Goal: Contribute content: Add original content to the website for others to see

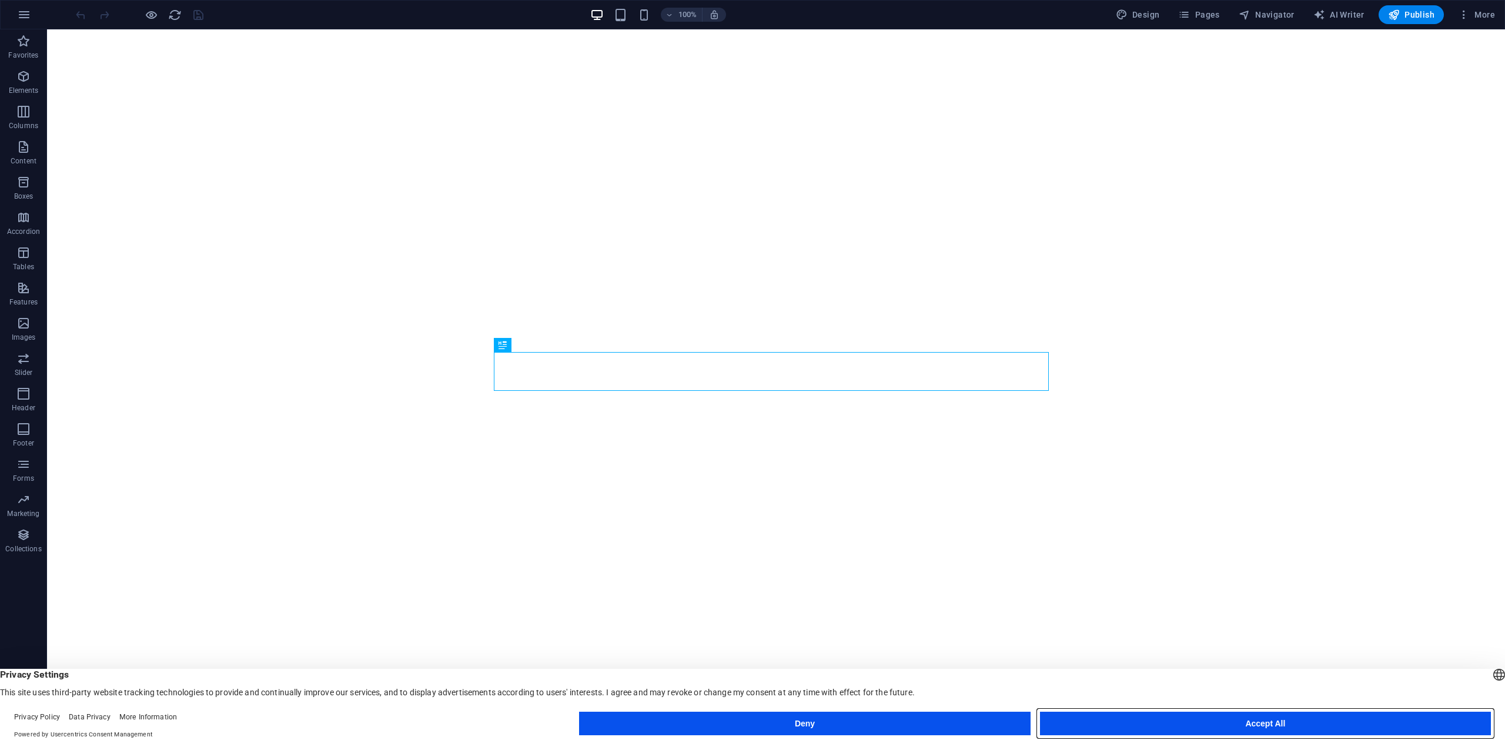
click at [1180, 724] on button "Accept All" at bounding box center [1265, 724] width 451 height 24
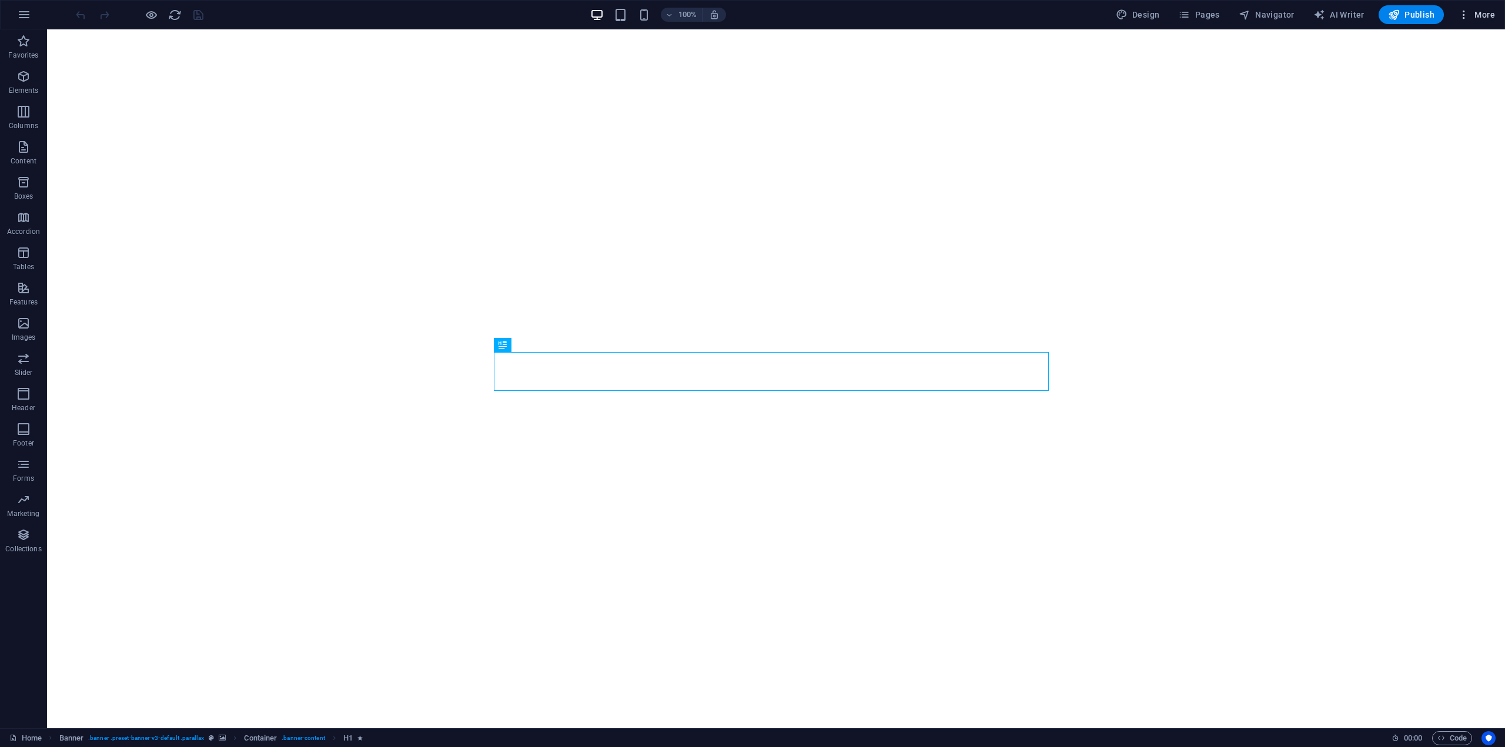
click at [1465, 12] on icon "button" at bounding box center [1464, 15] width 12 height 12
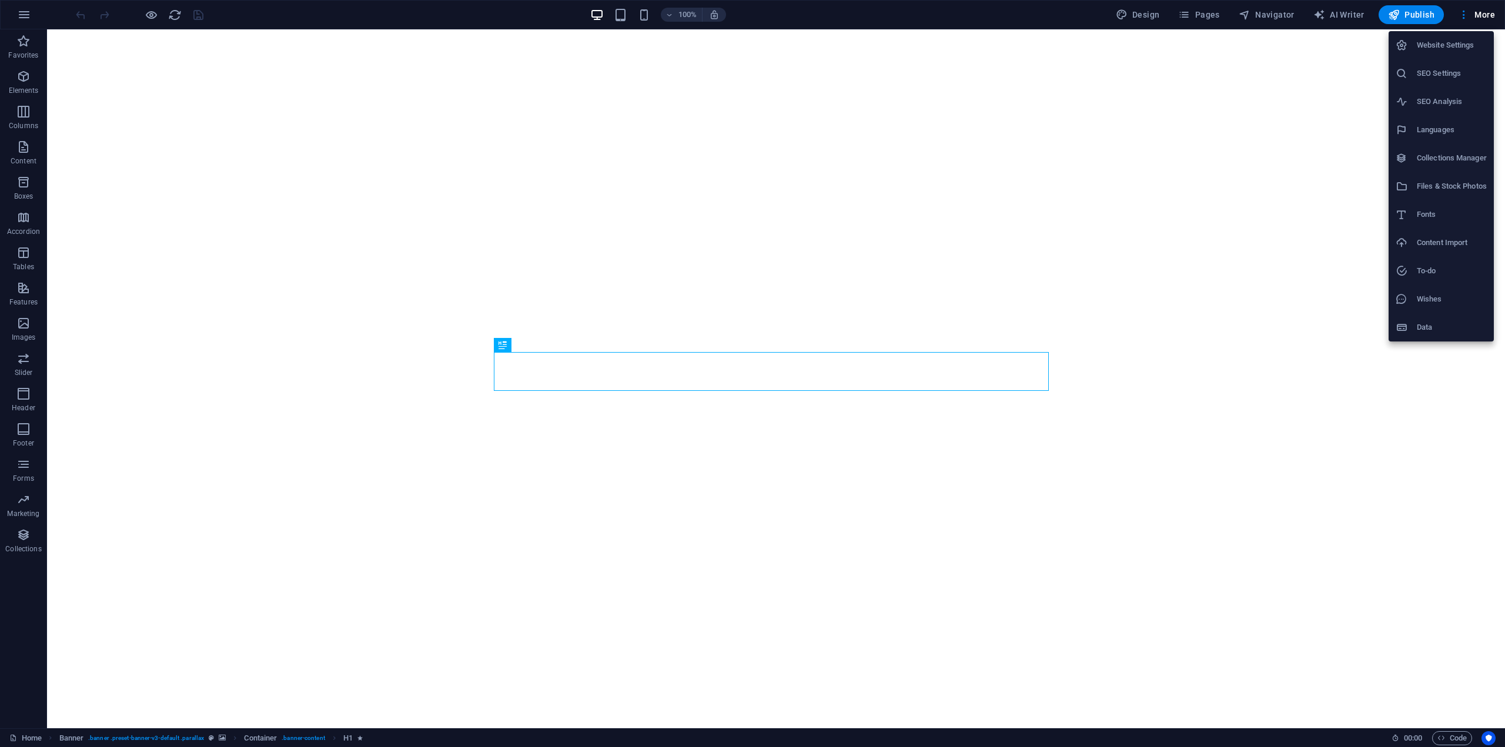
click at [1433, 156] on h6 "Collections Manager" at bounding box center [1452, 158] width 70 height 14
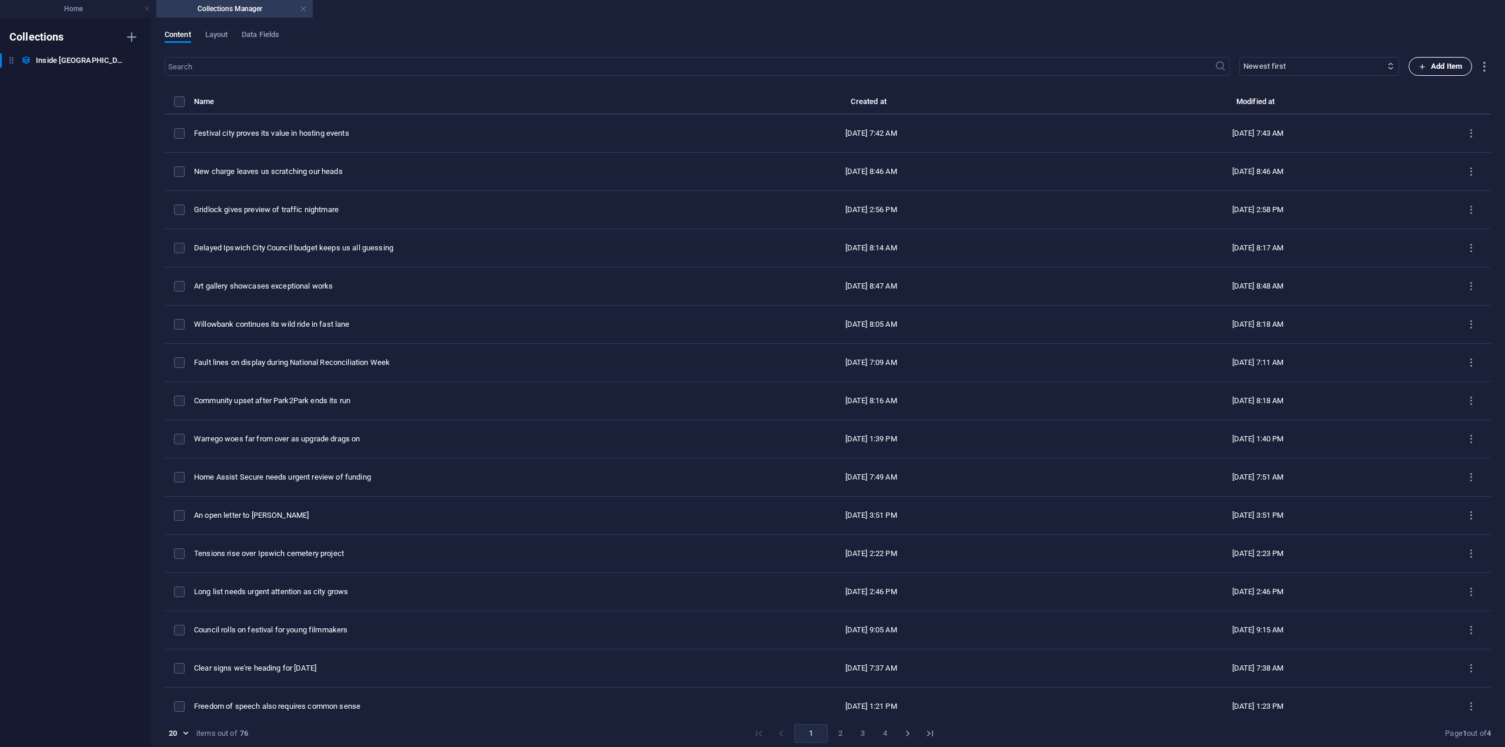
click at [1420, 66] on icon "button" at bounding box center [1423, 67] width 8 height 8
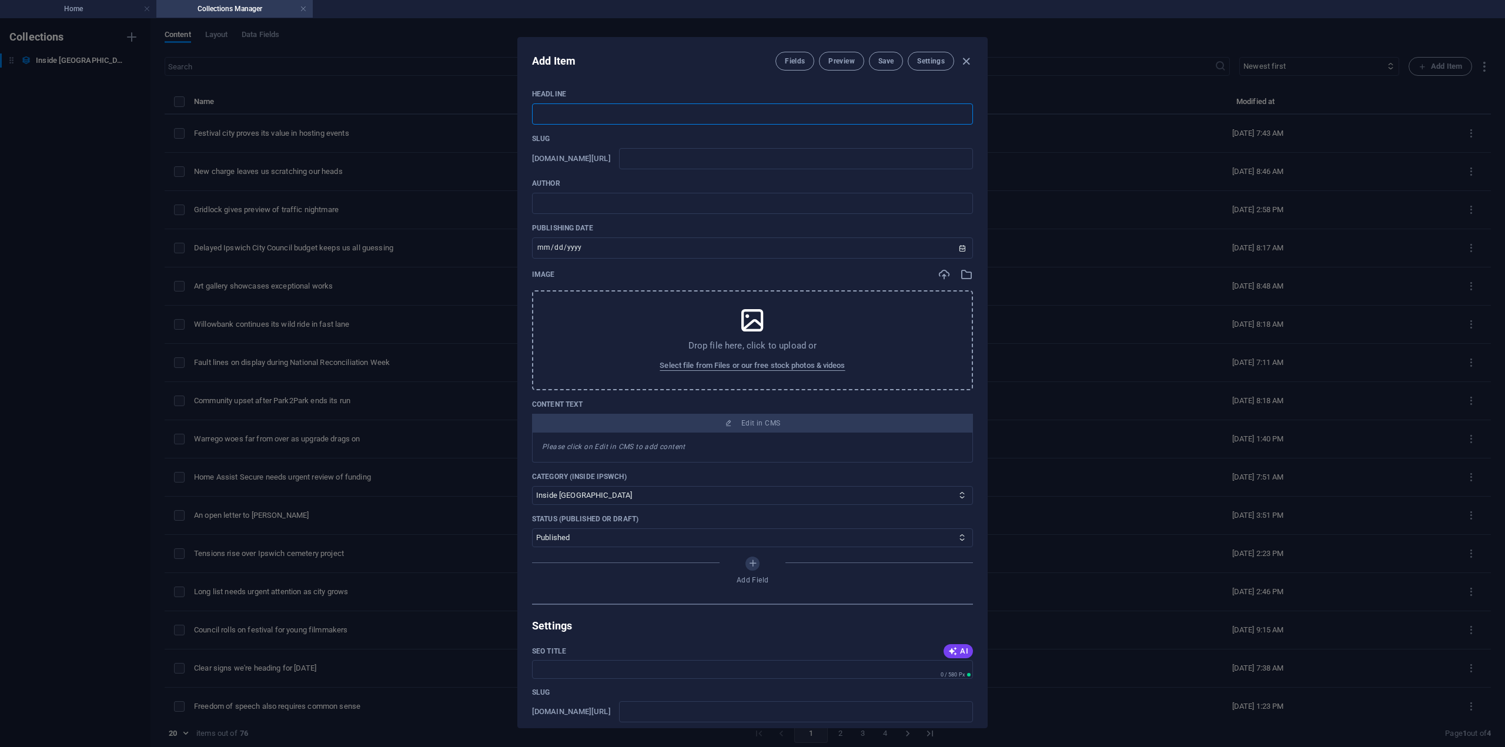
click at [589, 111] on input "text" at bounding box center [752, 113] width 441 height 21
paste input "Controversial development applications progress at snail’s pace"
type input "Controversial development applications progress at snail’s pace"
type input "controversial-development-applications-progress-at-snail-s-pace"
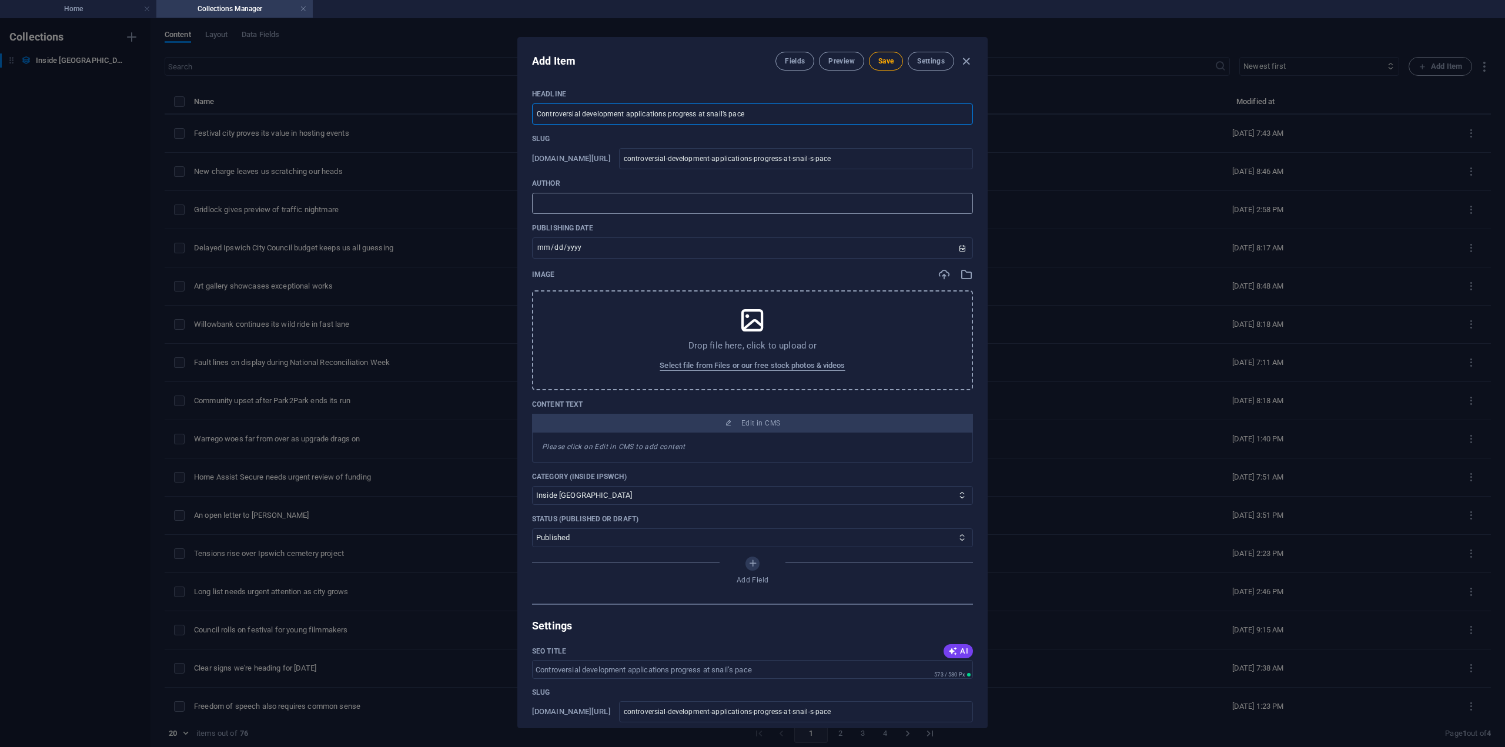
type input "Controversial development applications progress at snail’s pace"
click at [553, 206] on input "text" at bounding box center [752, 203] width 441 height 21
type input "[PERSON_NAME]"
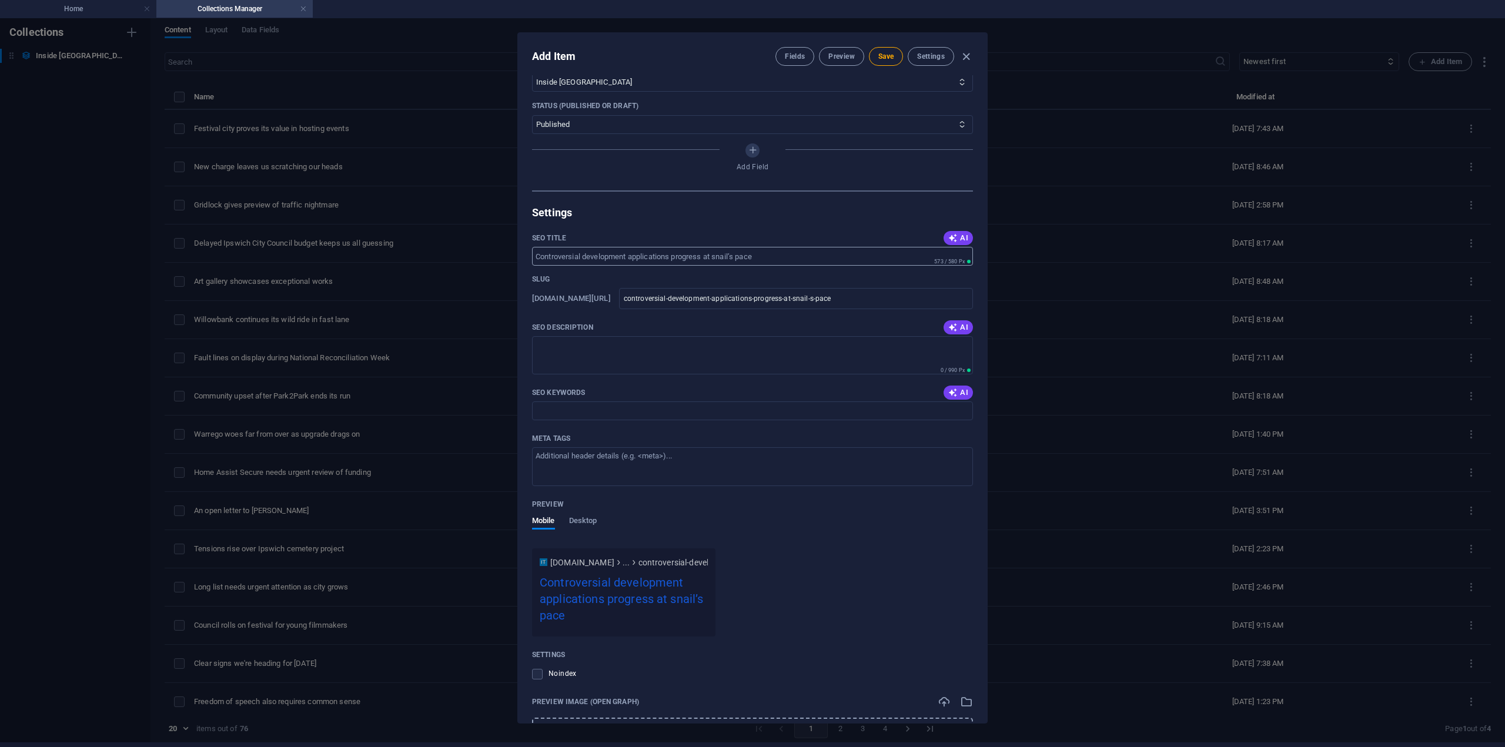
scroll to position [412, 0]
click at [774, 403] on input "SEO Keywords" at bounding box center [752, 408] width 441 height 19
type input "Ipswich [DATE] podcast, Ipswich news, Ipswich [GEOGRAPHIC_DATA], [GEOGRAPHIC_DA…"
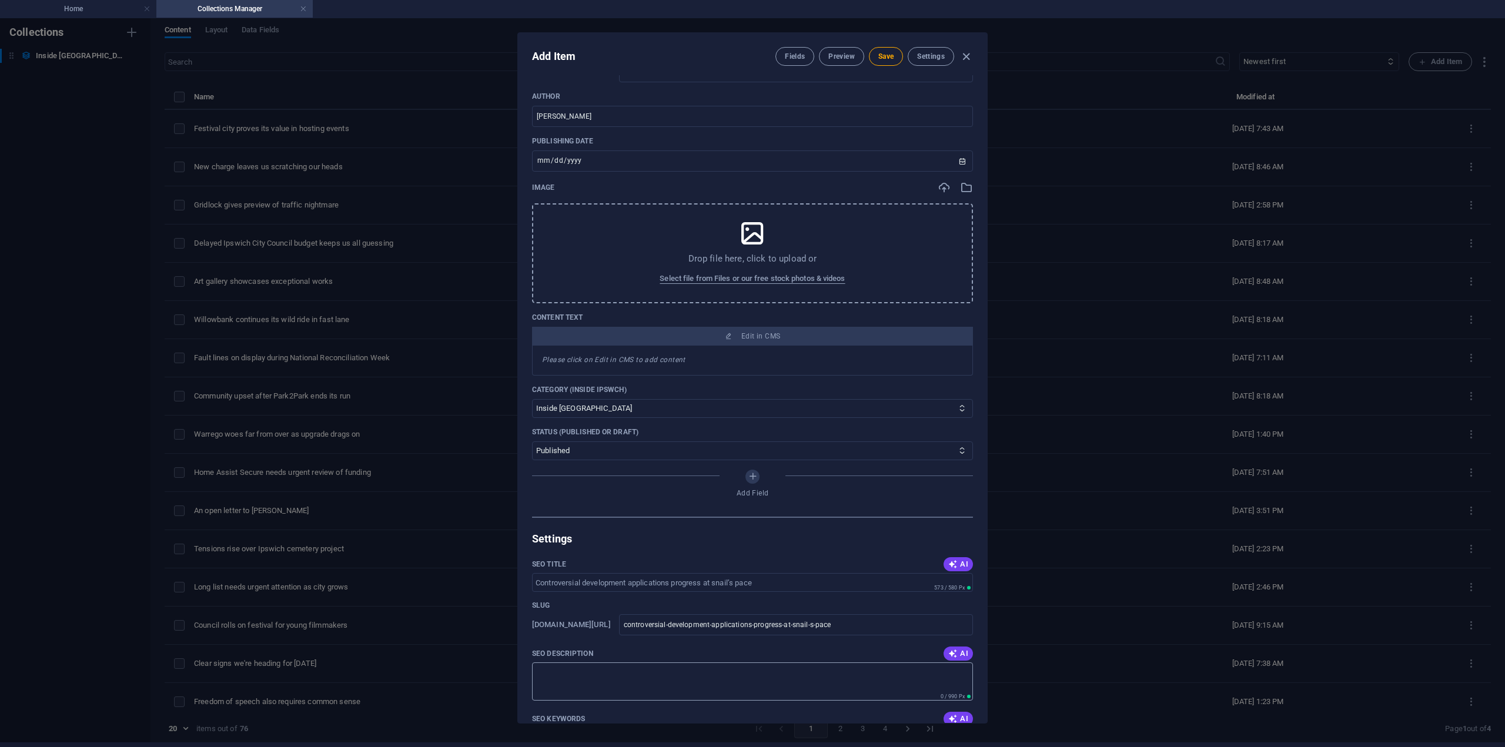
scroll to position [0, 0]
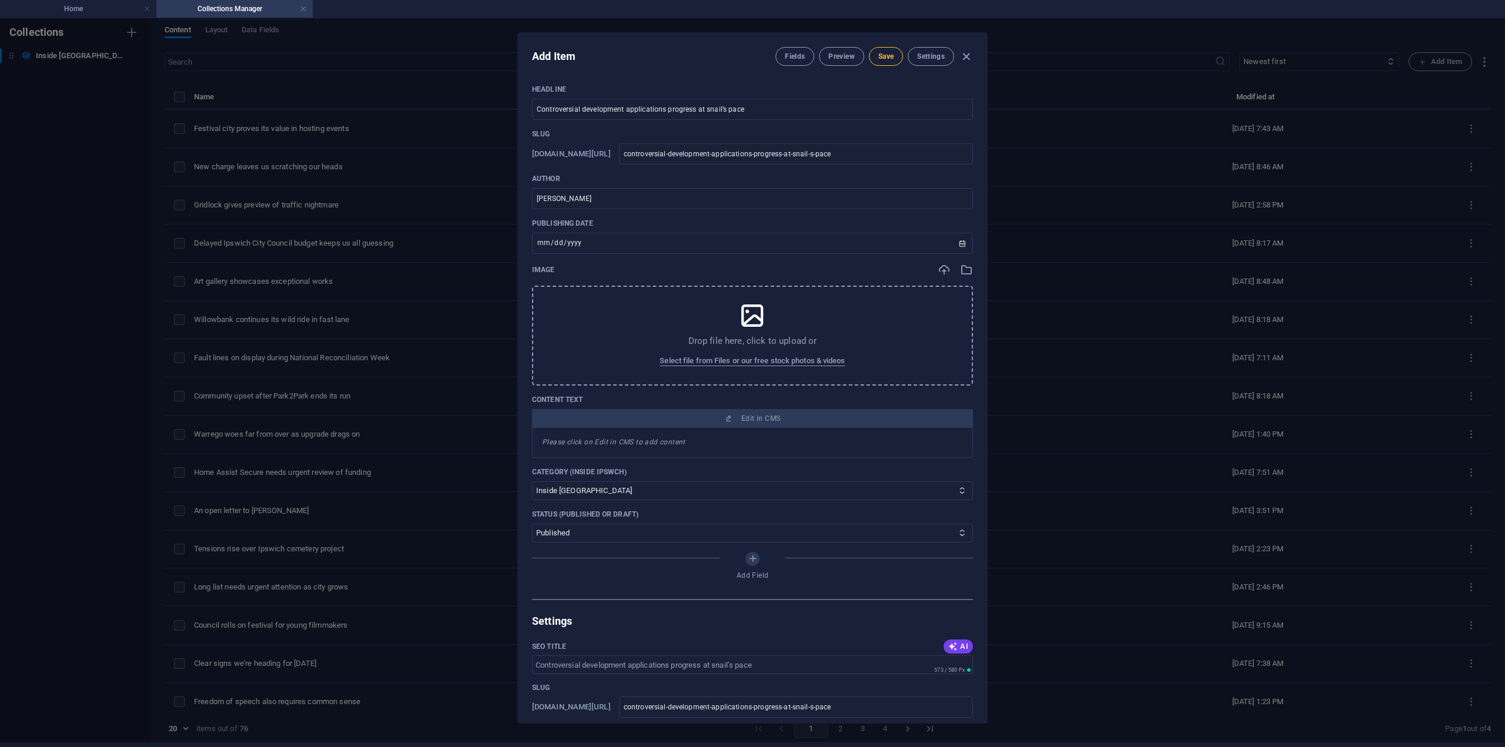
click at [885, 52] on span "Save" at bounding box center [885, 56] width 15 height 9
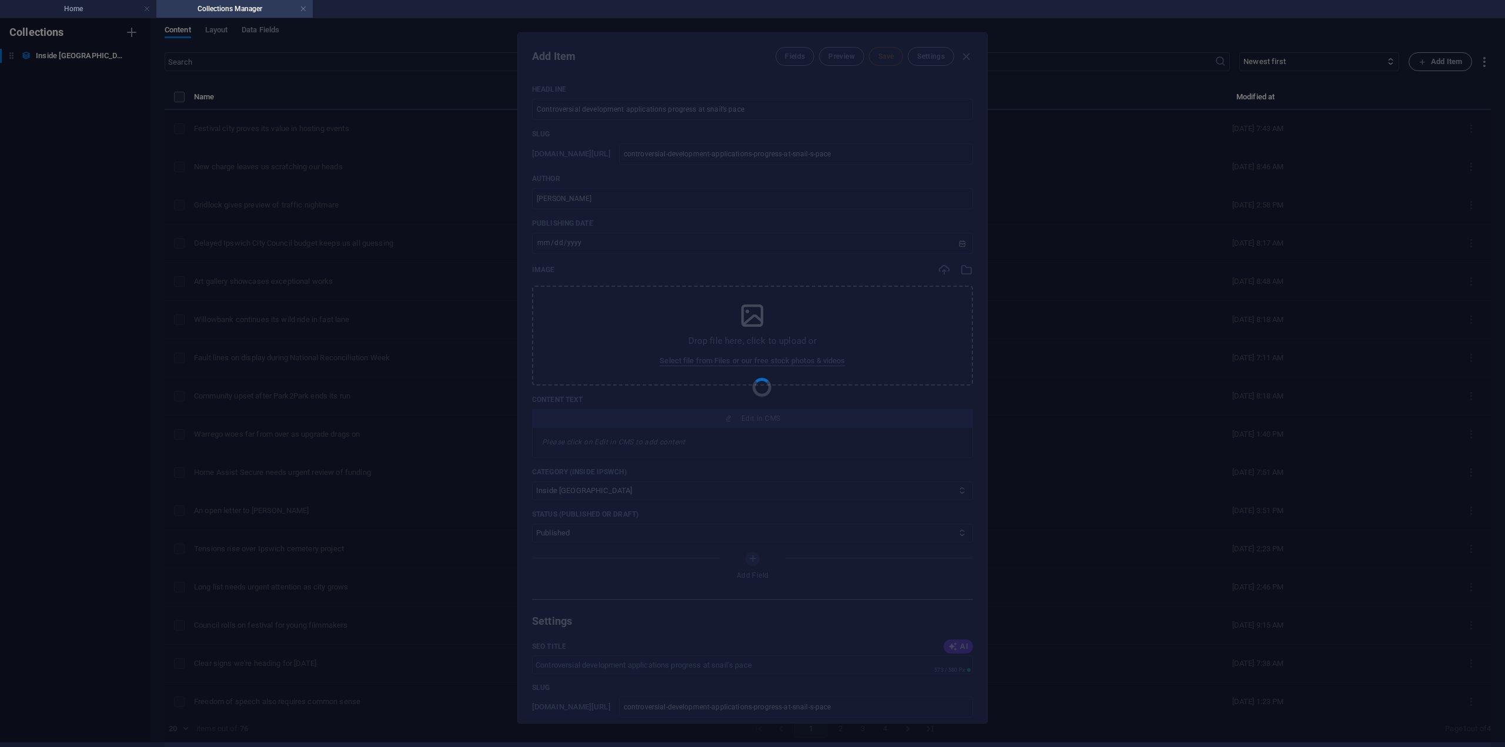
type input "controversial-development-applications-progress-at-snail-s-pace"
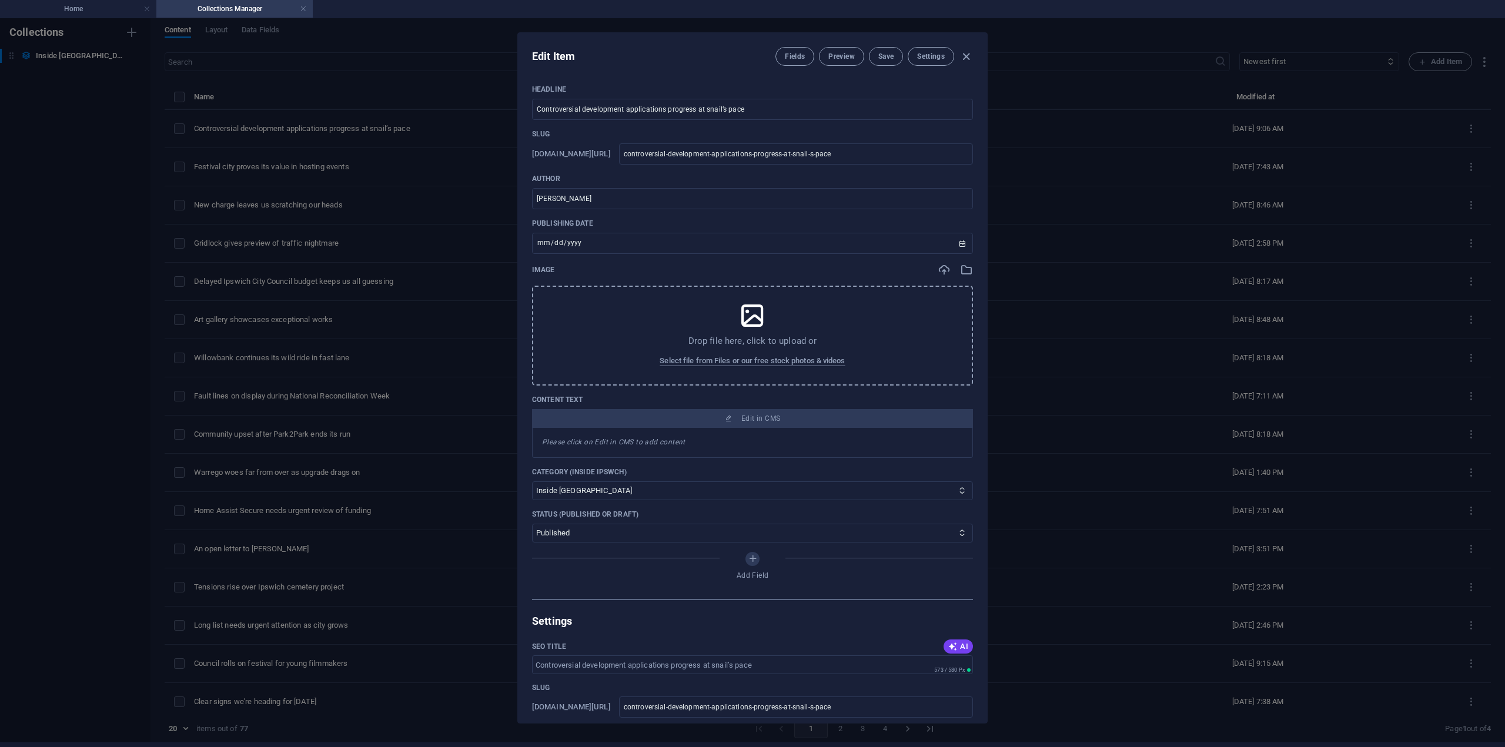
scroll to position [118, 0]
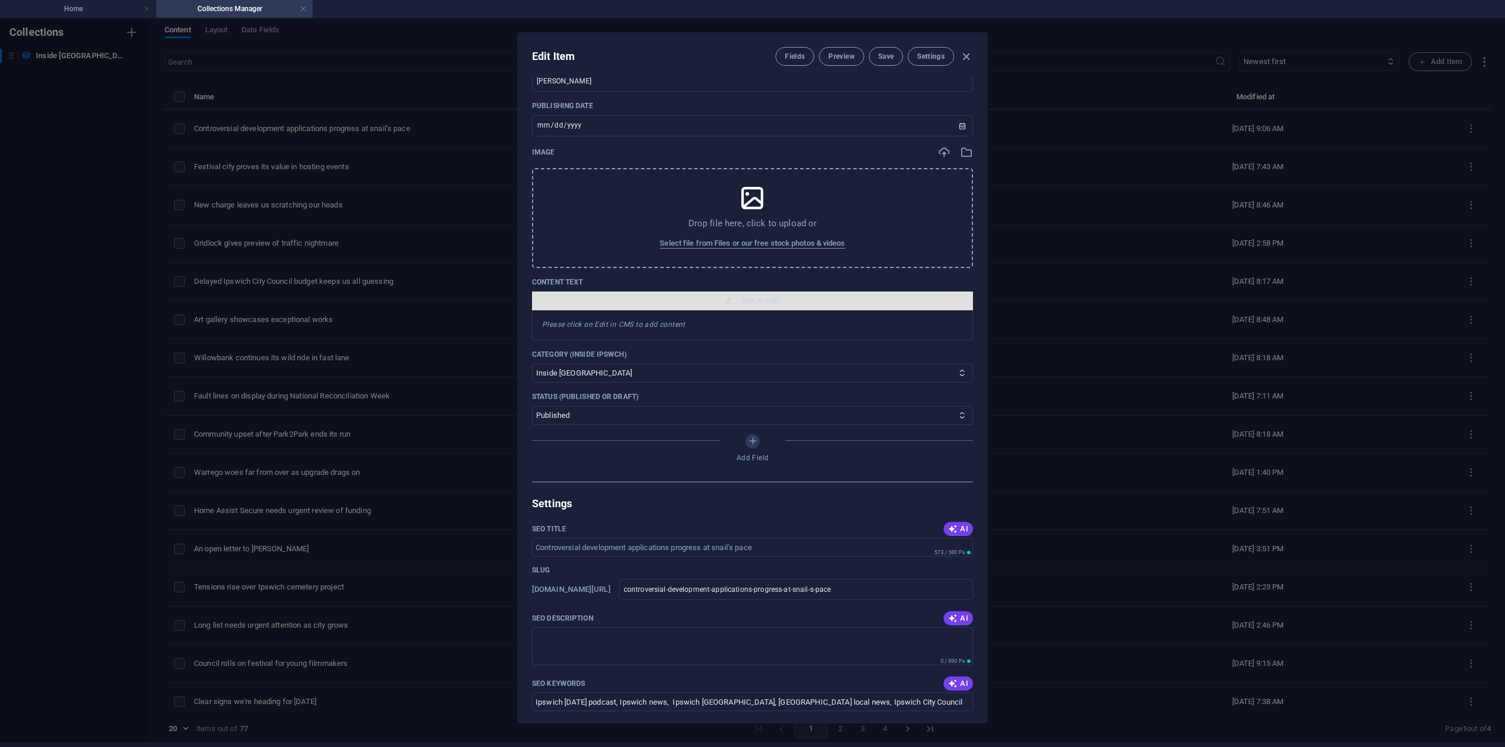
click at [760, 297] on span "Edit in CMS" at bounding box center [760, 300] width 39 height 9
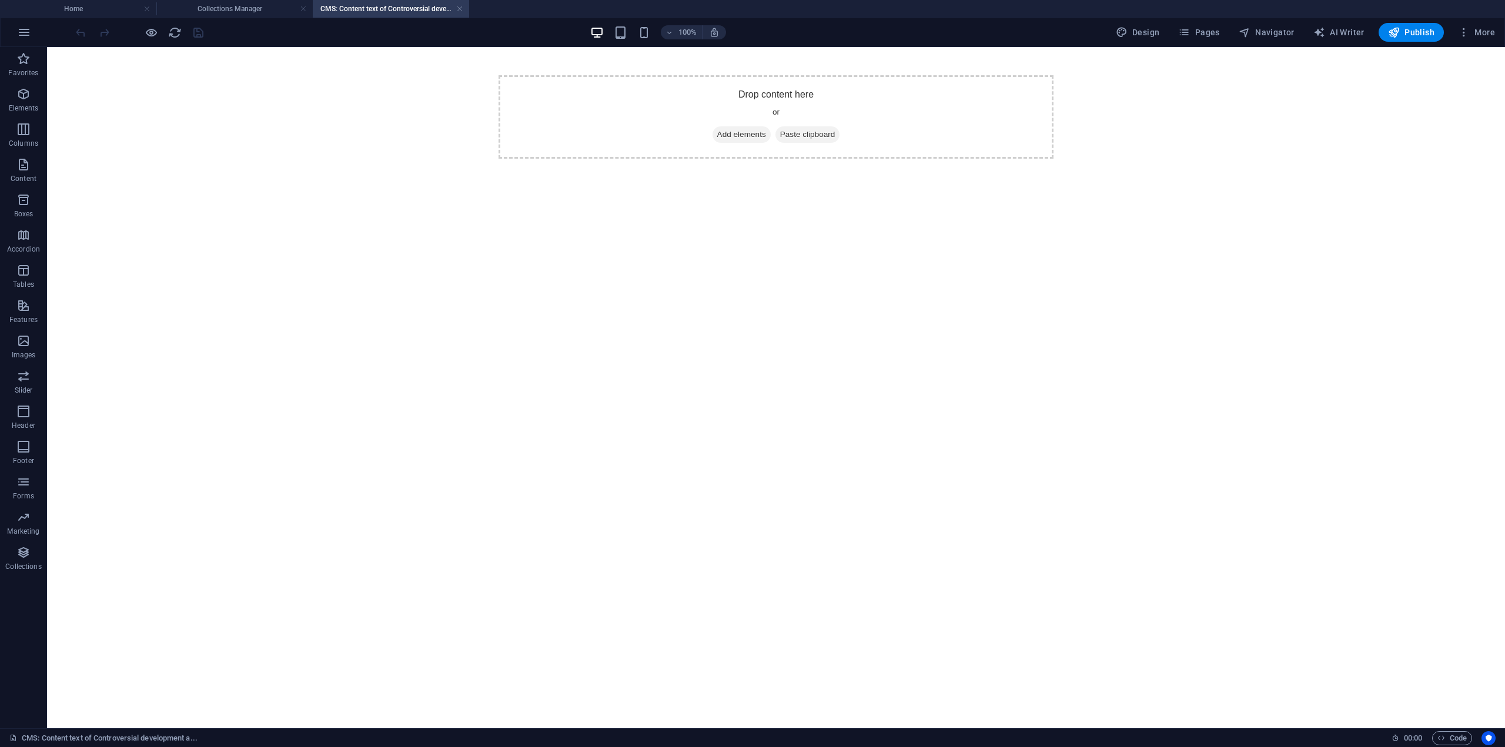
scroll to position [0, 0]
click at [734, 127] on span "Add elements" at bounding box center [742, 134] width 58 height 16
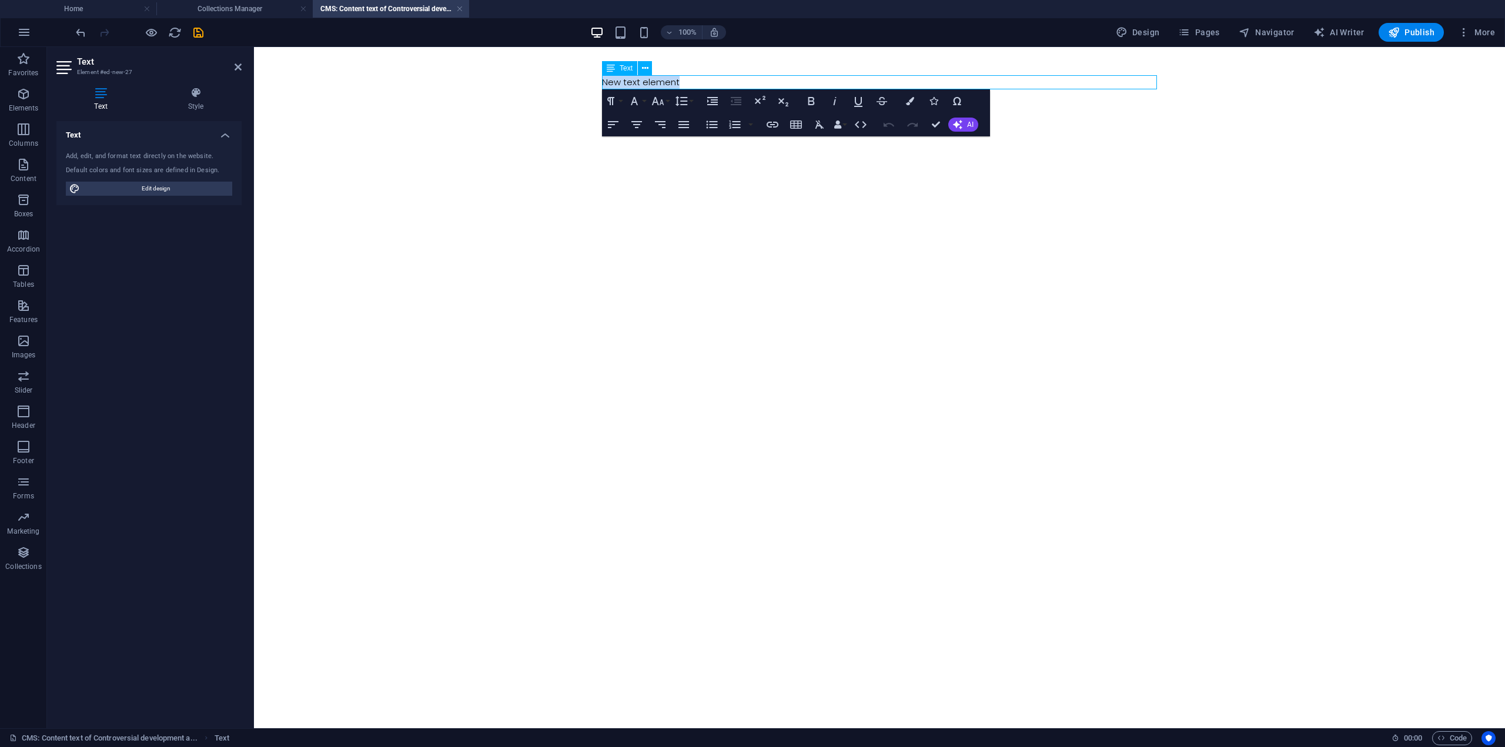
drag, startPoint x: 658, startPoint y: 83, endPoint x: 670, endPoint y: 85, distance: 12.0
click at [658, 83] on p "New text element" at bounding box center [879, 82] width 555 height 14
drag, startPoint x: 685, startPoint y: 82, endPoint x: 581, endPoint y: 77, distance: 103.6
click at [581, 77] on body "New text element" at bounding box center [879, 82] width 1251 height 71
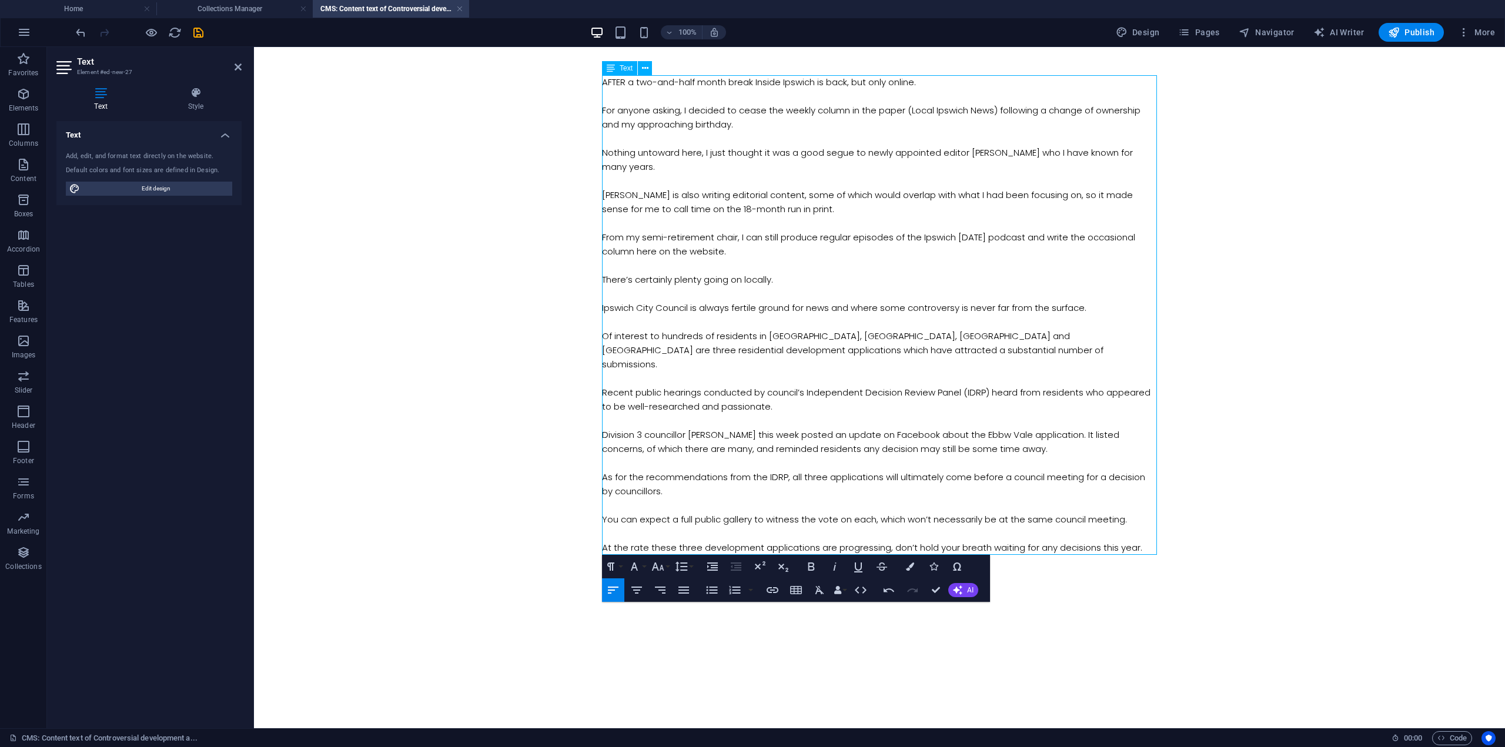
scroll to position [18023, 0]
click at [624, 555] on p at bounding box center [879, 562] width 555 height 14
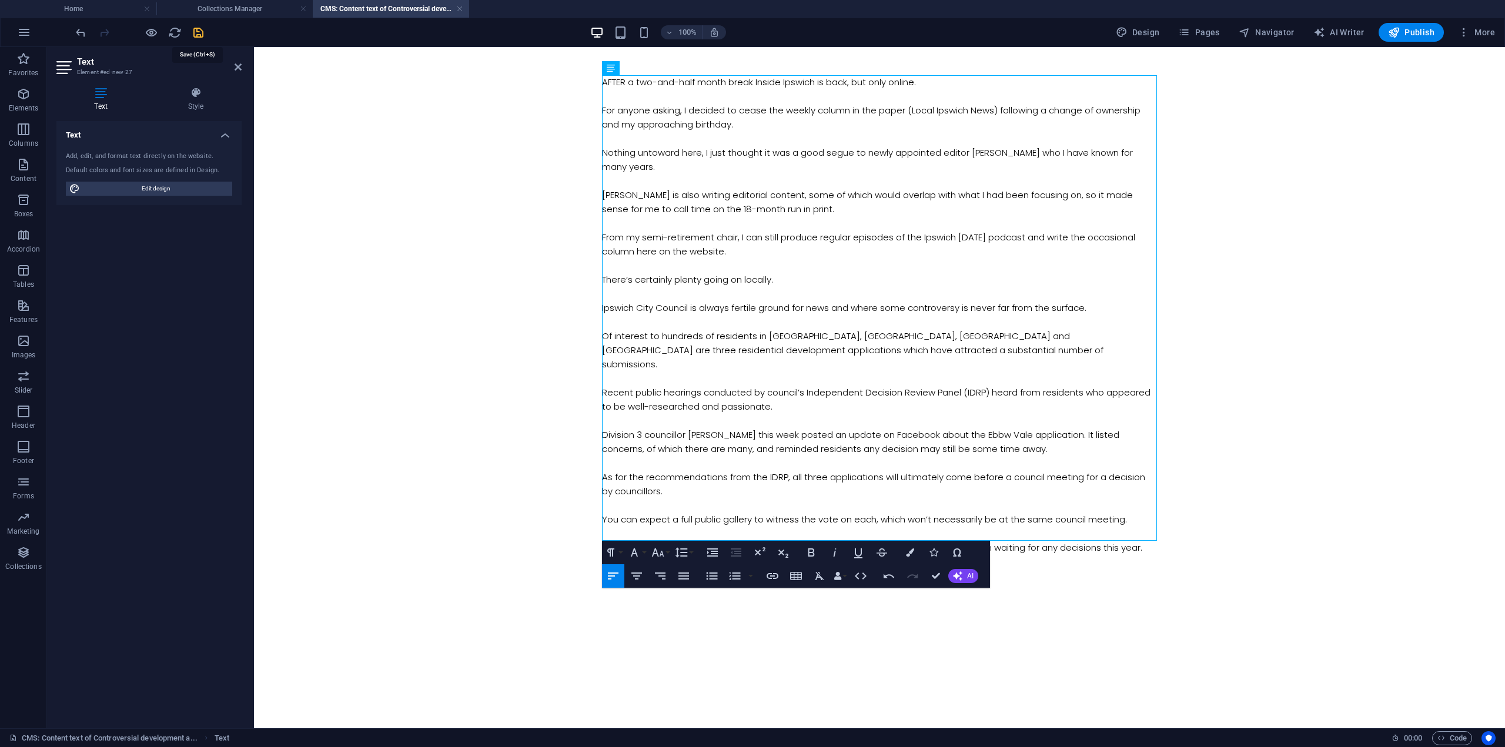
click at [198, 29] on icon "save" at bounding box center [199, 33] width 14 height 14
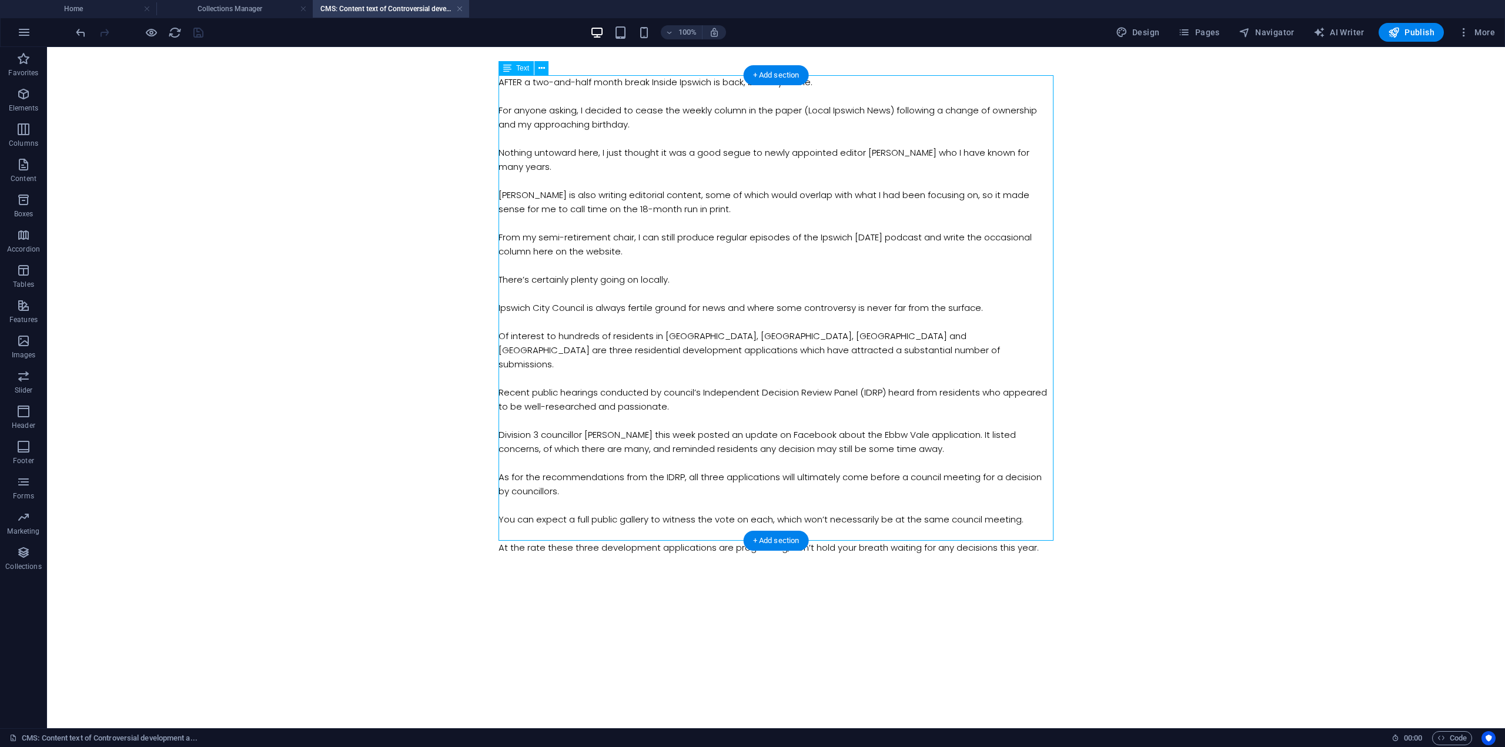
click at [609, 85] on div "AFTER a two-and-half month break Inside Ipswich is back, but only online. For a…" at bounding box center [776, 315] width 555 height 480
click at [614, 91] on div "AFTER a two-and-half month break Inside Ipswich is back, but only online. For a…" at bounding box center [776, 315] width 555 height 480
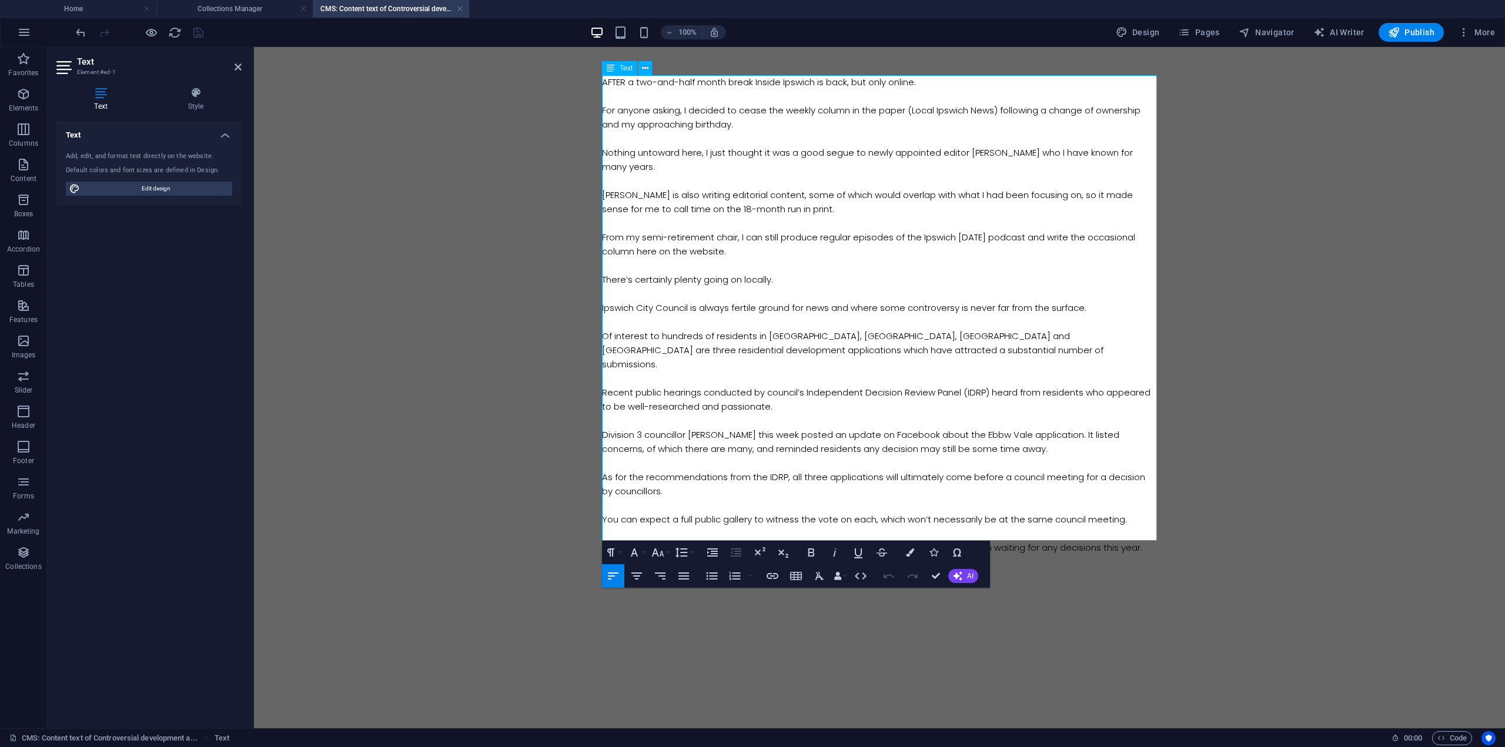
click at [677, 83] on p "AFTER a two-and-half month break Inside Ipswich is back, but only online." at bounding box center [879, 82] width 555 height 14
click at [656, 82] on p "AFTER a two and a half month break Inside Ipswich is back, but only online." at bounding box center [879, 82] width 555 height 14
click at [405, 157] on body "AFTER a two-and-a-half-month break Inside Ipswich is back, but only online. For…" at bounding box center [879, 315] width 1251 height 536
click at [202, 40] on div at bounding box center [139, 32] width 132 height 19
click at [482, 285] on body "AFTER a two-and-a-half-month break Inside Ipswich is back, but only online. For…" at bounding box center [879, 315] width 1251 height 536
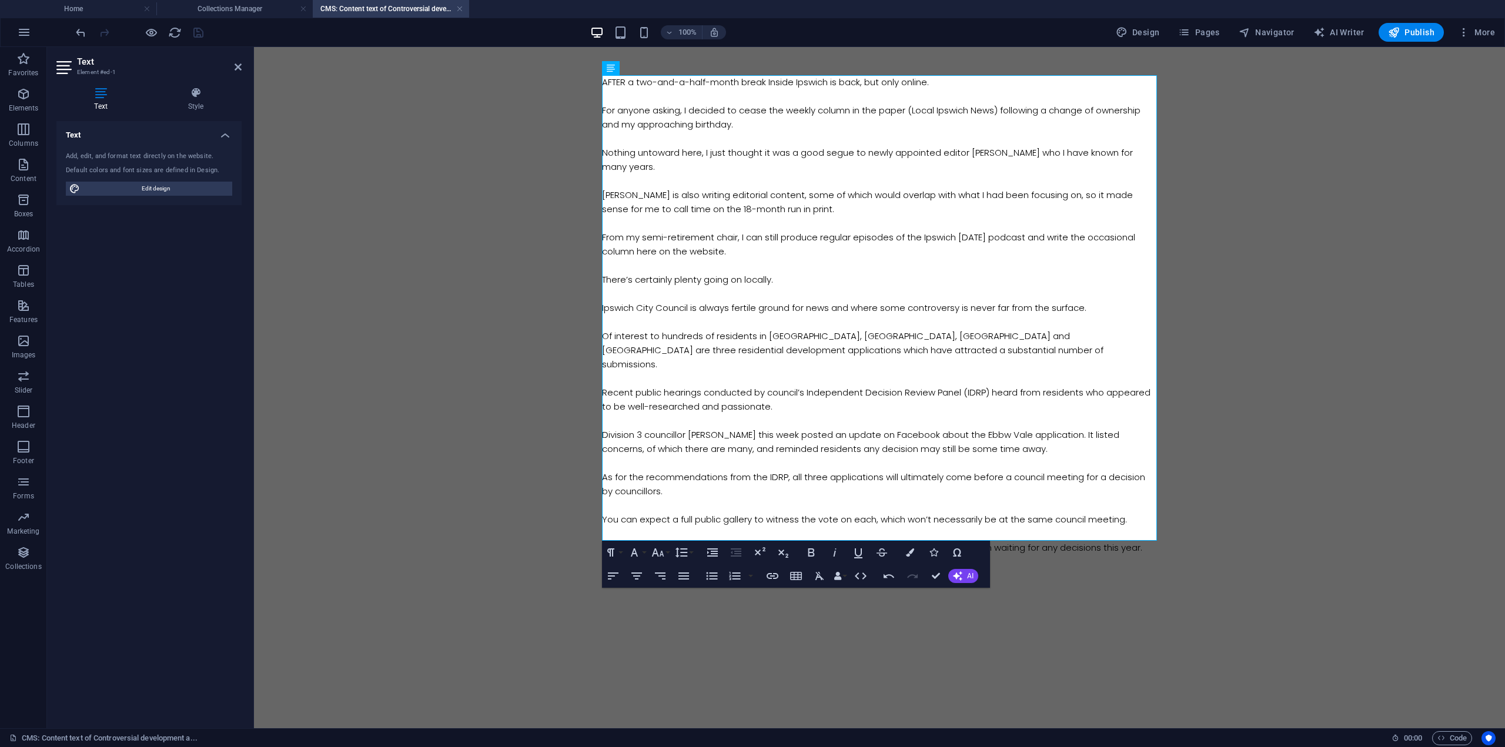
click at [486, 229] on body "AFTER a two-and-a-half-month break Inside Ipswich is back, but only online. For…" at bounding box center [879, 315] width 1251 height 536
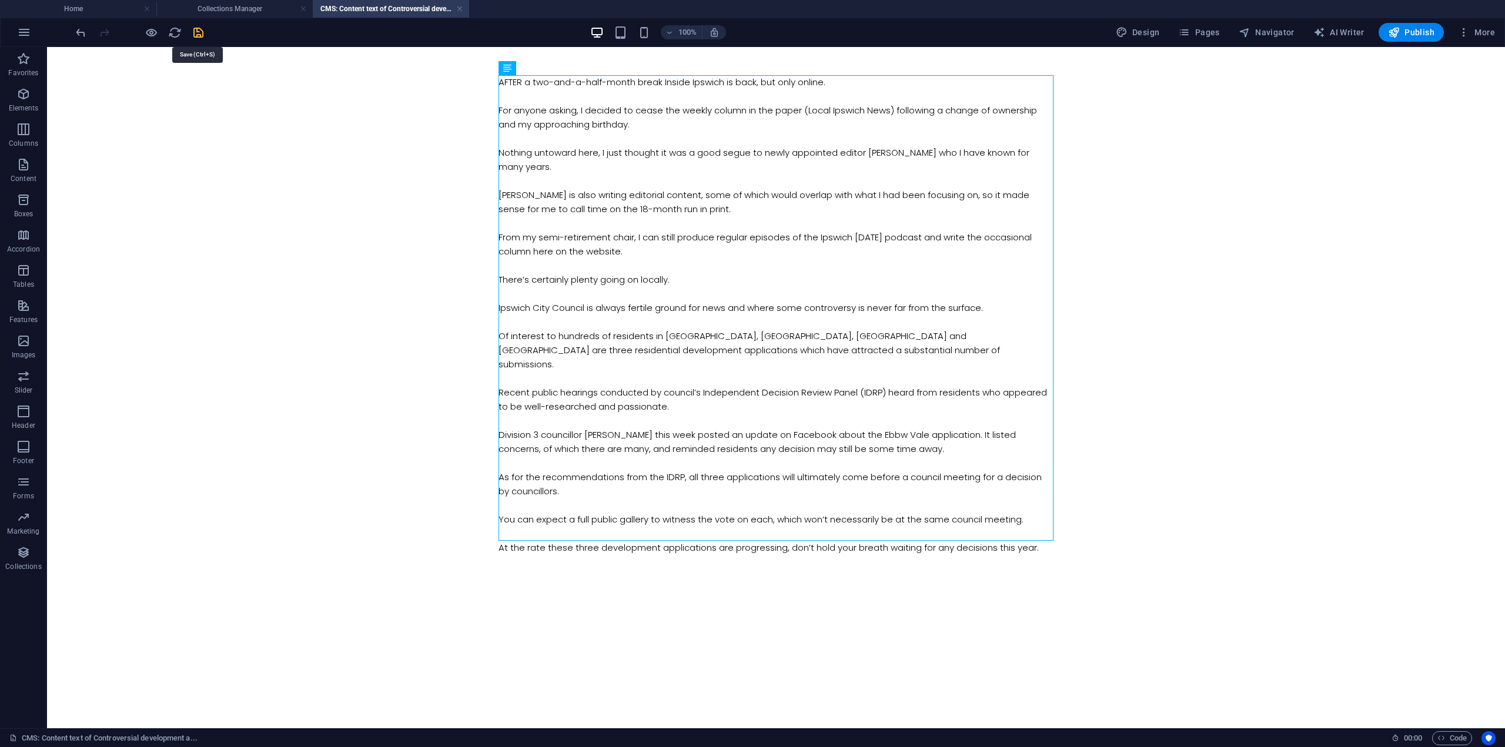
click at [198, 31] on icon "save" at bounding box center [199, 33] width 14 height 14
click at [1134, 279] on body "AFTER a two-and-a-half-month break Inside Ipswich is back, but only online. For…" at bounding box center [776, 315] width 1458 height 536
click at [1405, 37] on span "Publish" at bounding box center [1411, 32] width 46 height 12
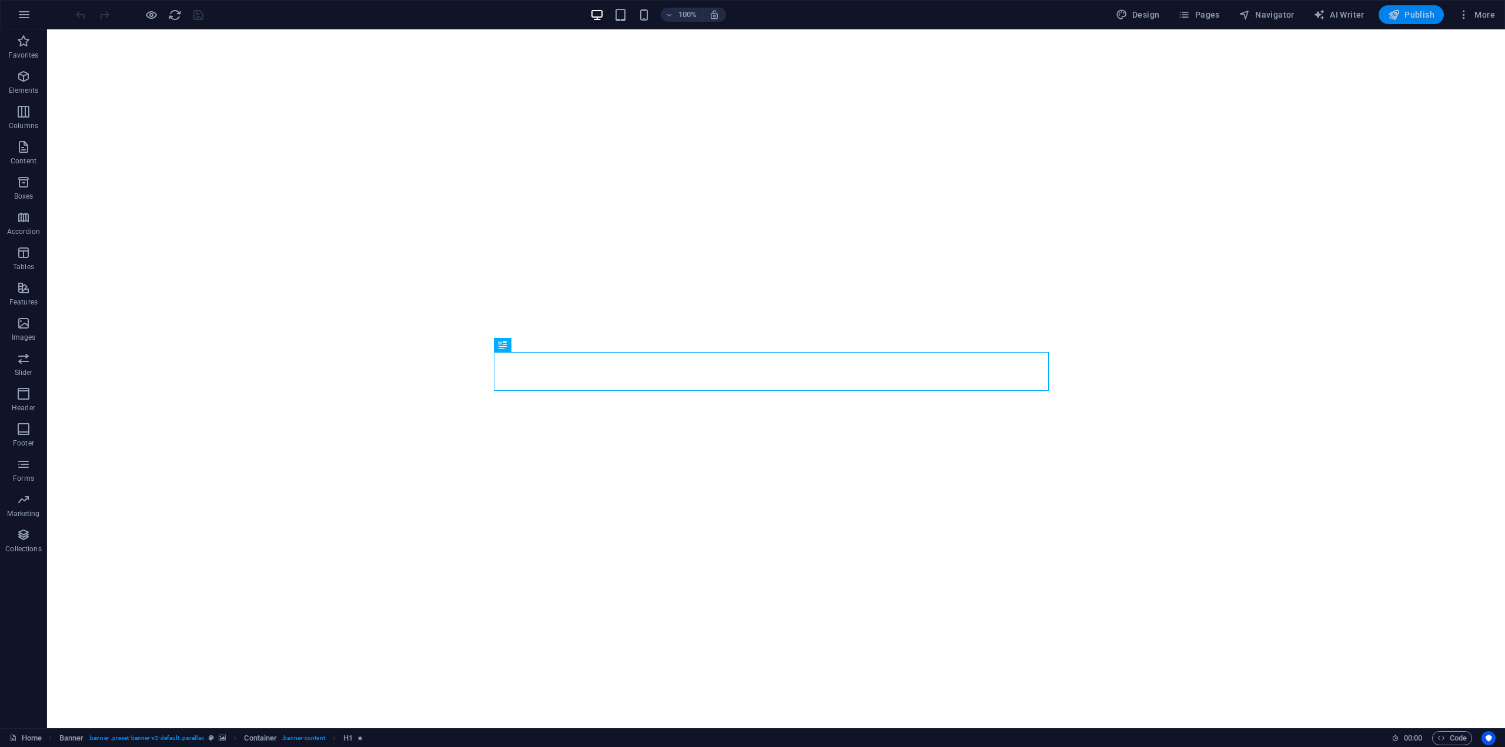
click at [1413, 12] on span "Publish" at bounding box center [1411, 15] width 46 height 12
click at [1477, 16] on span "More" at bounding box center [1476, 15] width 37 height 12
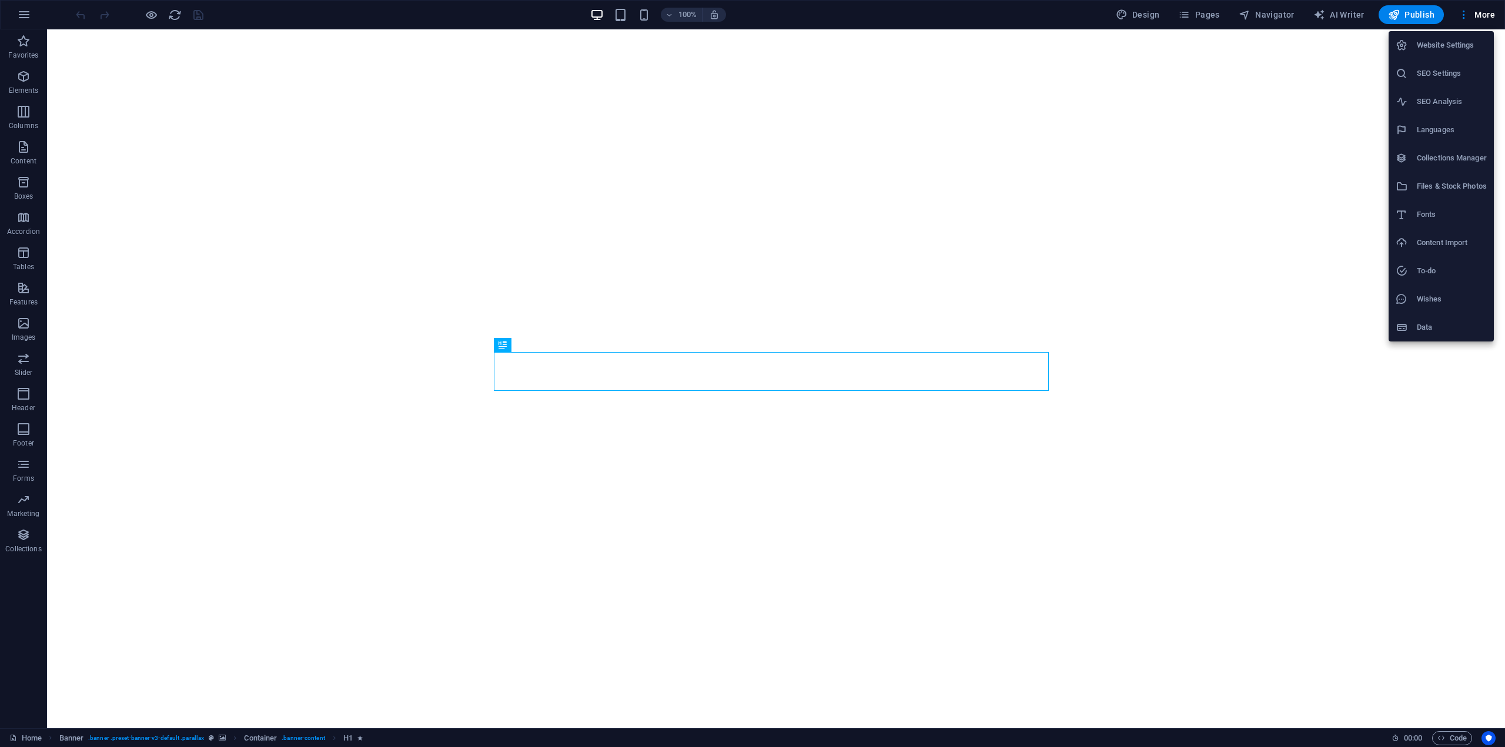
click at [1442, 161] on h6 "Collections Manager" at bounding box center [1452, 158] width 70 height 14
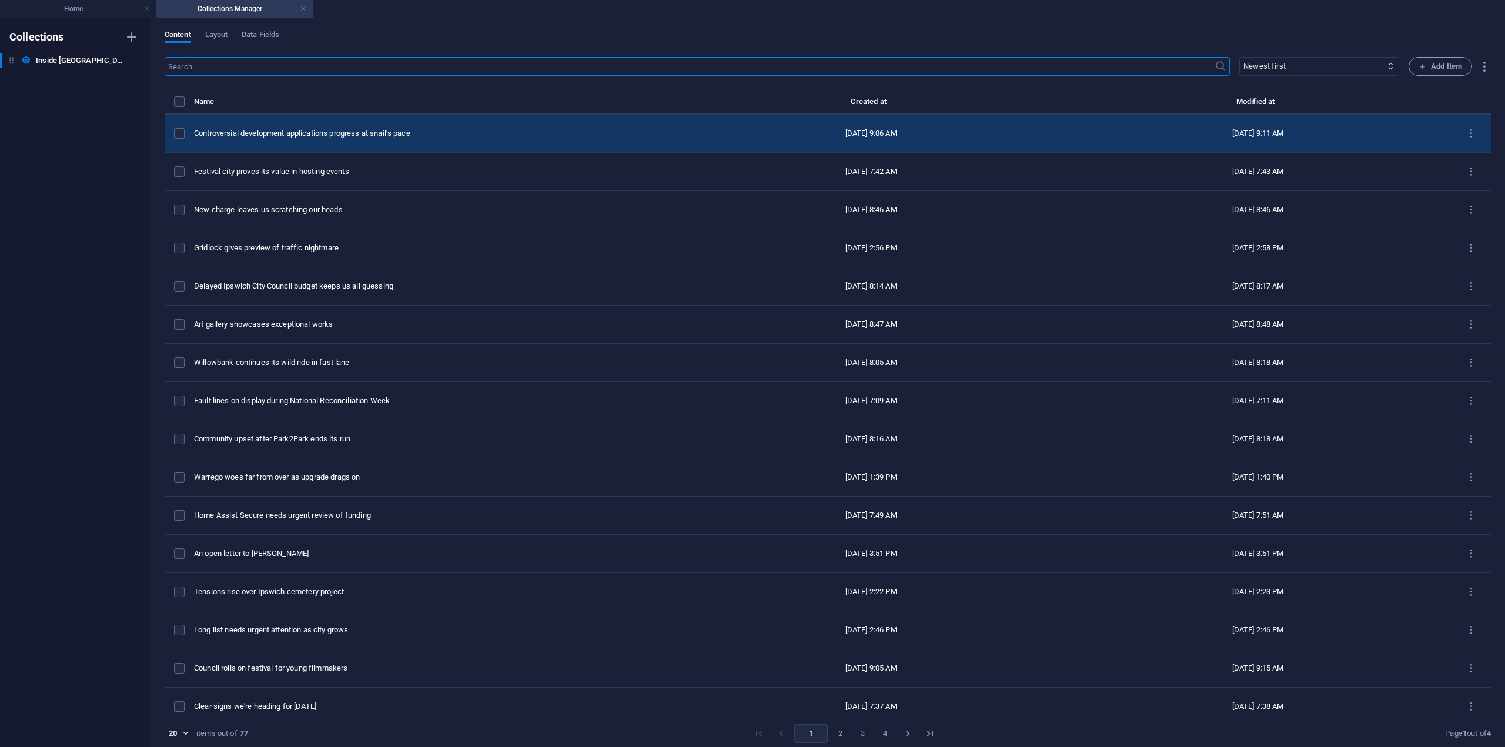
click at [428, 138] on div "Controversial development applications progress at snail’s pace" at bounding box center [431, 133] width 474 height 11
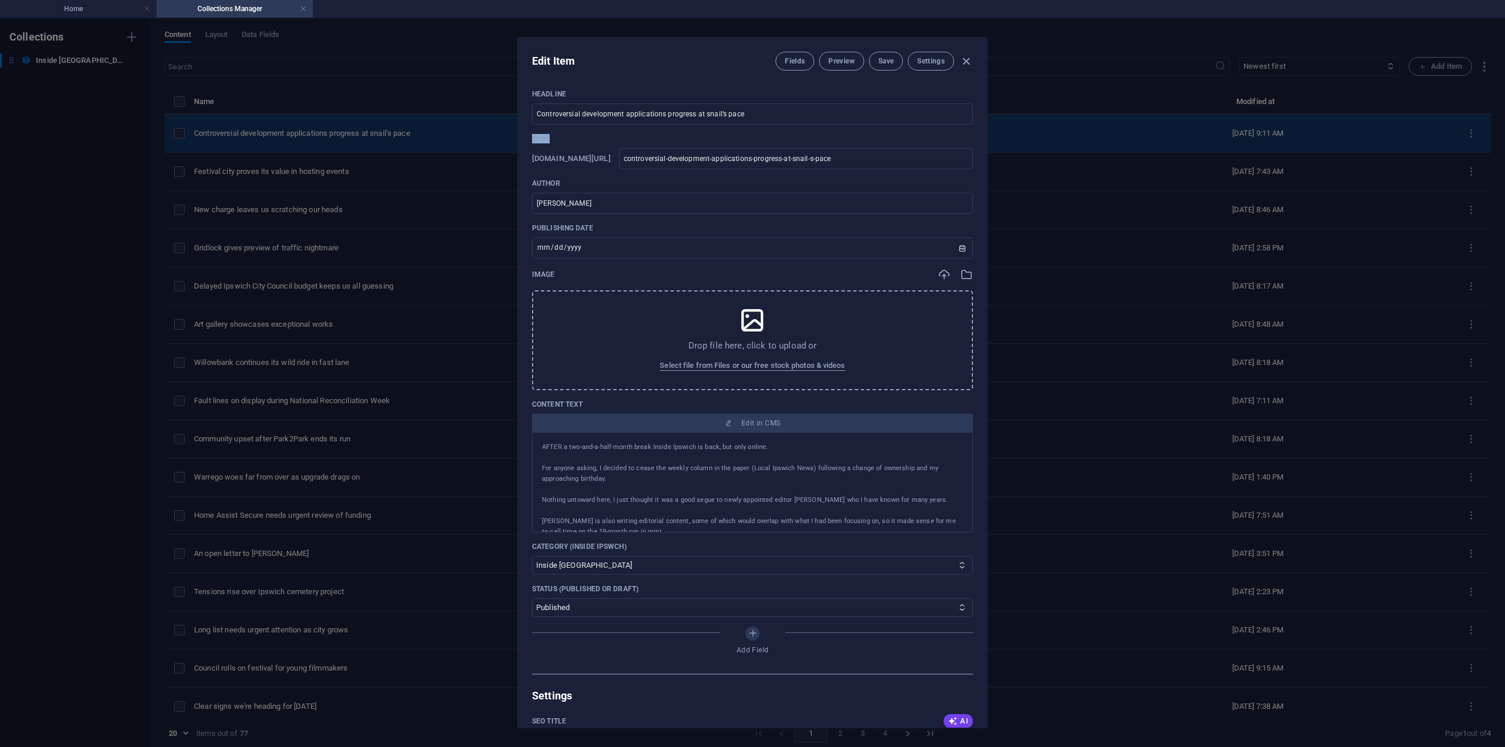
click at [428, 138] on div "Edit Item Fields Preview Save Settings Headline Controversial development appli…" at bounding box center [752, 382] width 1505 height 729
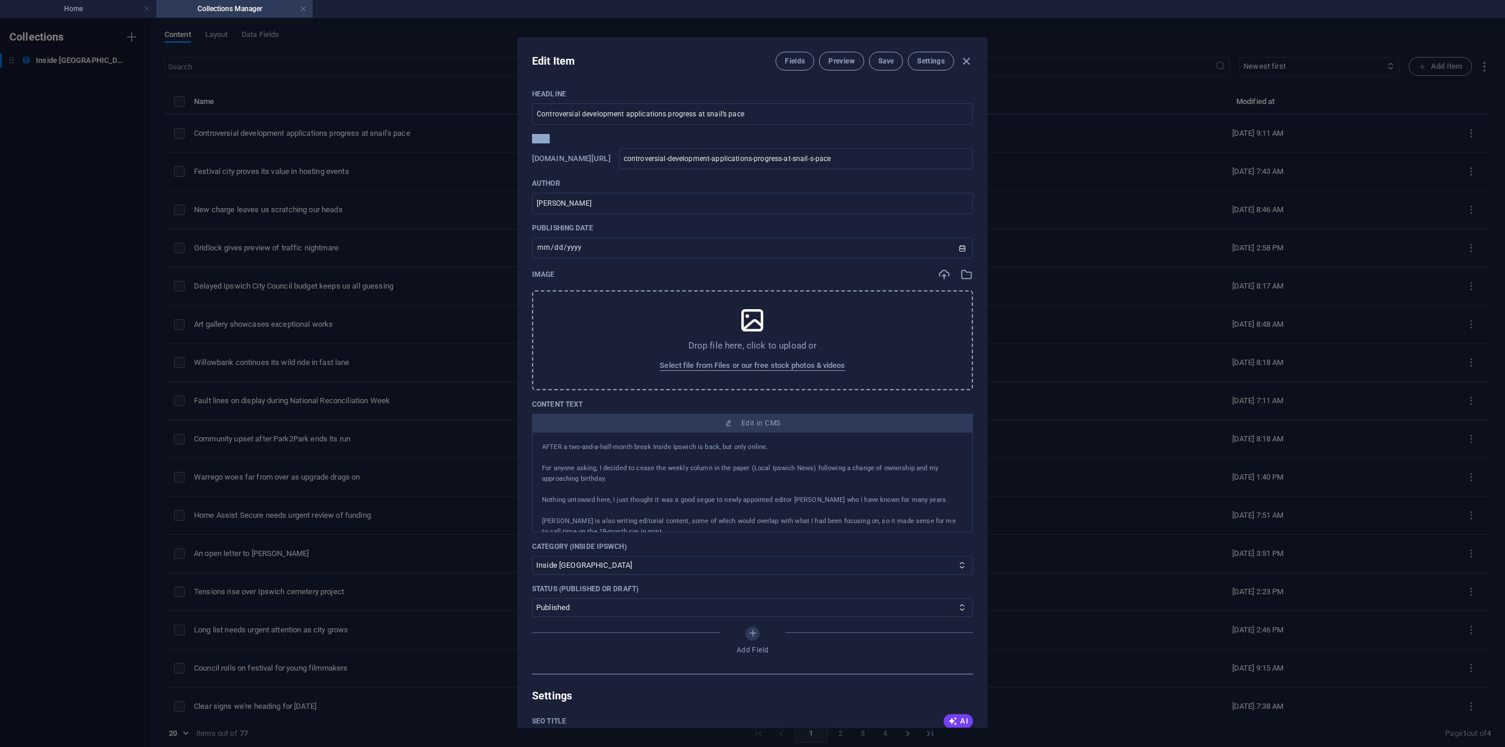
type input "controversial-development-applications-progress-at-snail-s-pace"
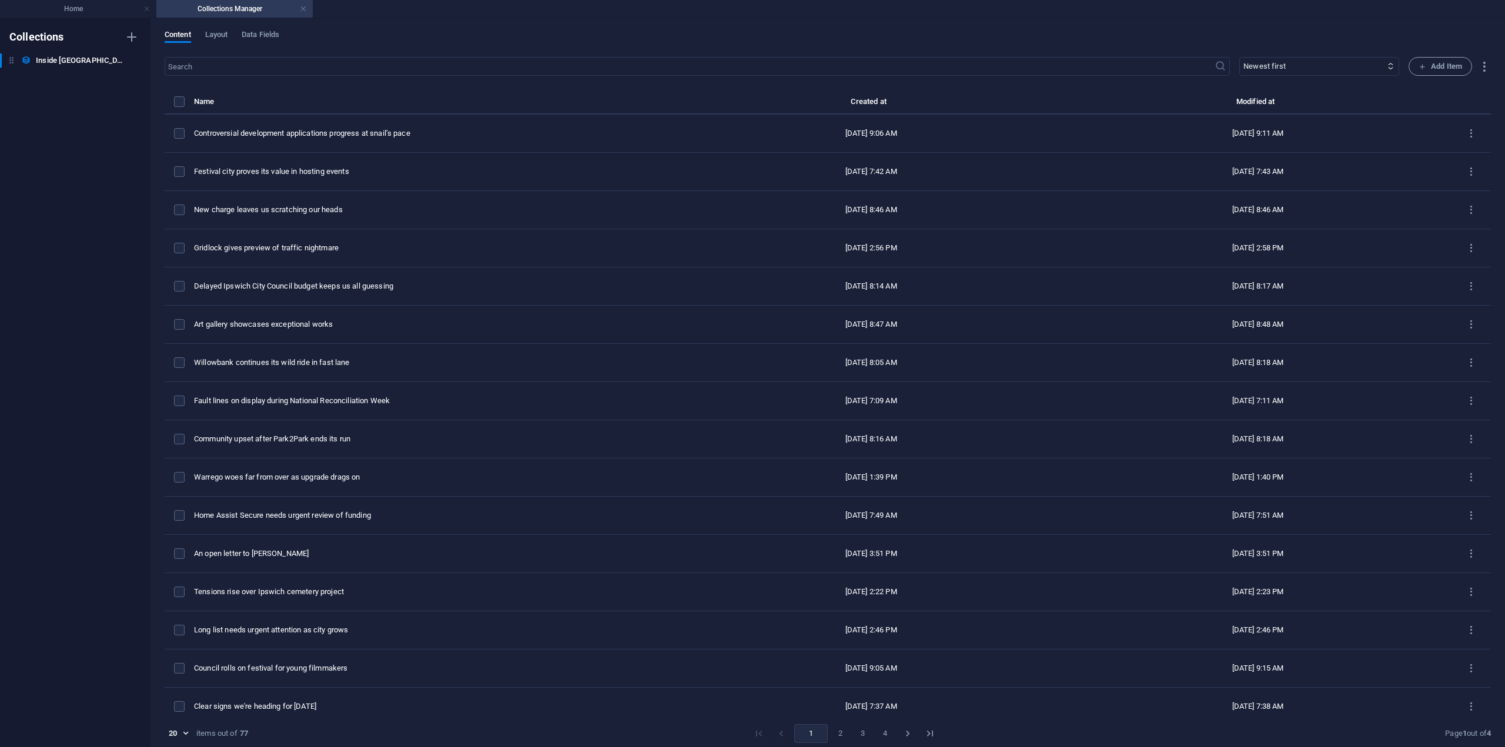
click at [427, 136] on div "Controversial development applications progress at snail’s pace" at bounding box center [431, 133] width 474 height 11
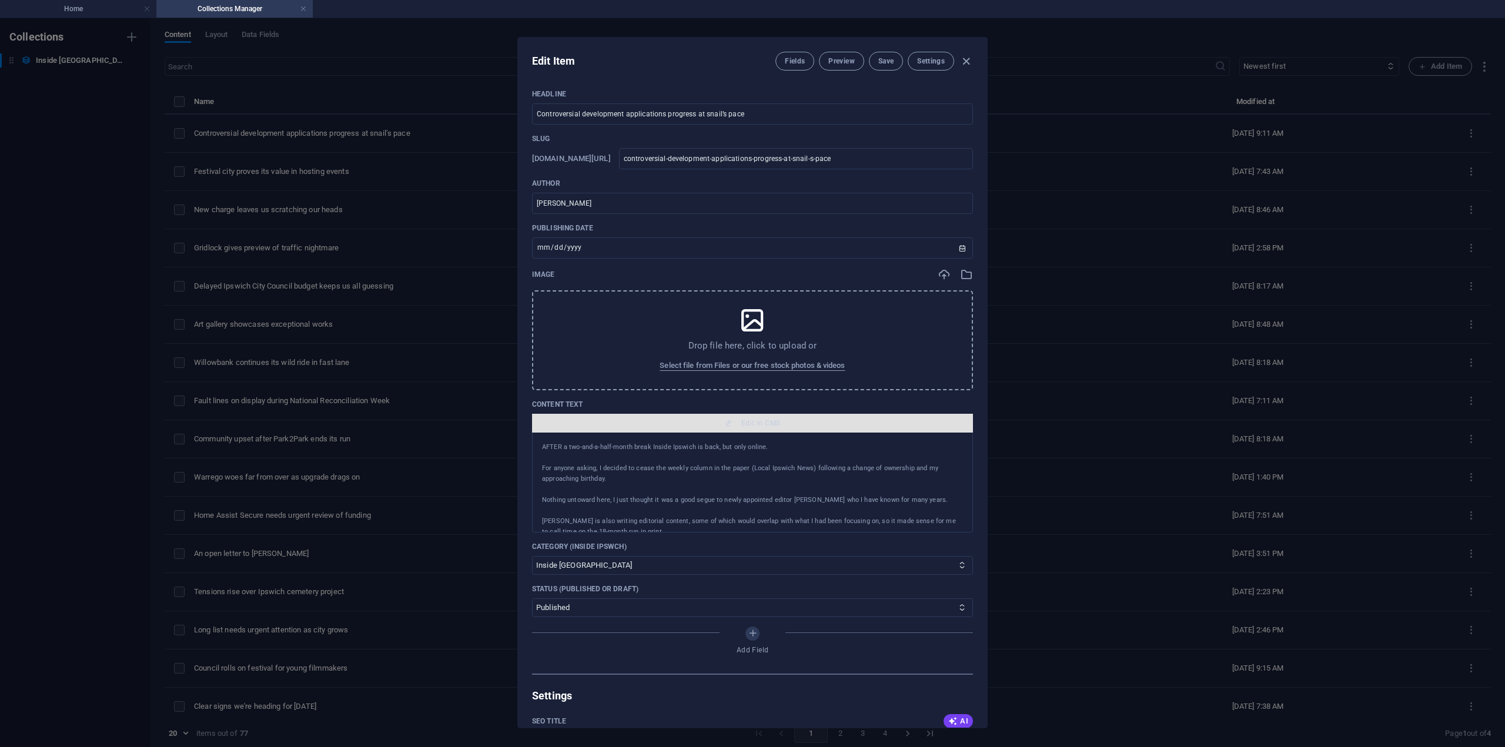
click at [741, 420] on span "Edit in CMS" at bounding box center [760, 423] width 39 height 9
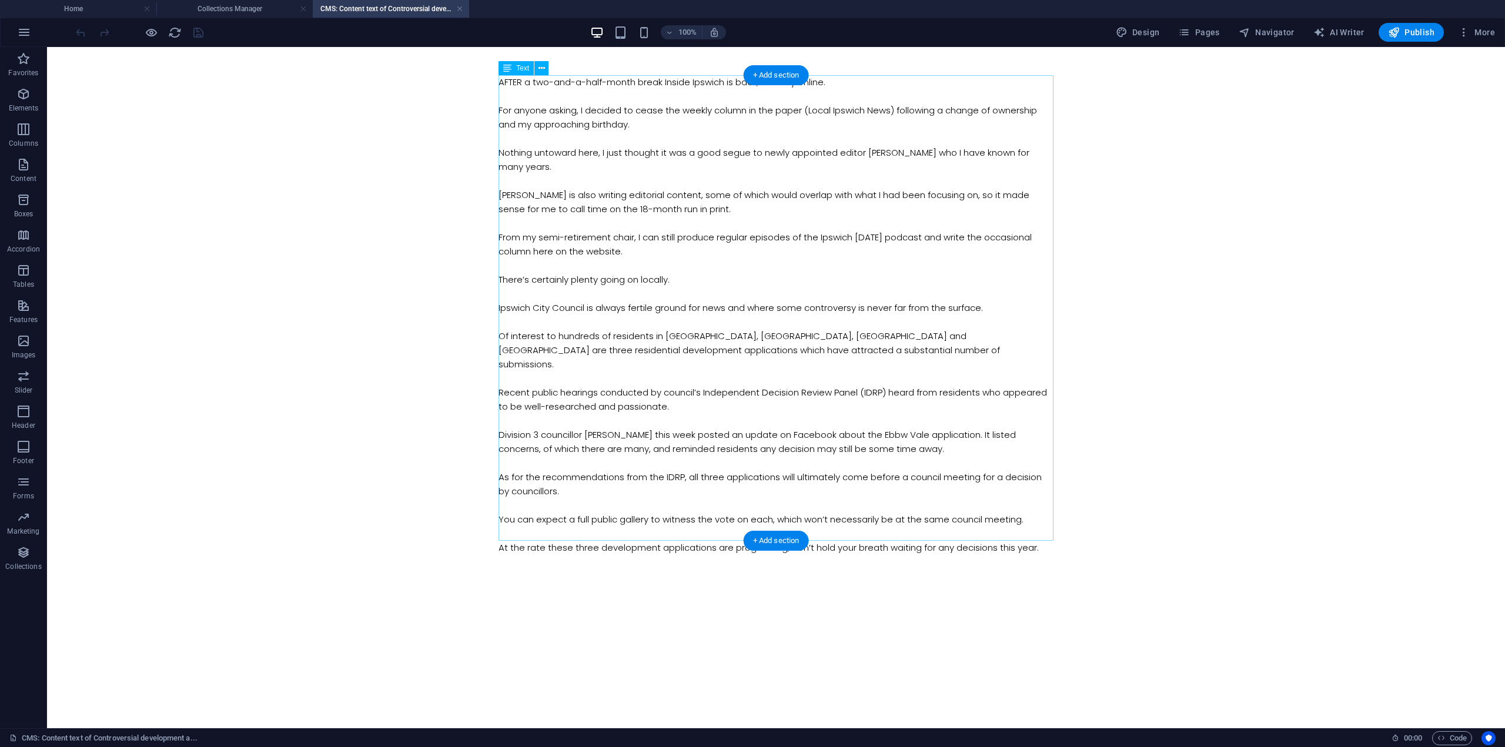
click at [604, 169] on div "AFTER a two-and-a-half-month break Inside Ipswich is back, but only online. For…" at bounding box center [776, 315] width 555 height 480
click at [549, 164] on div "AFTER a two-and-a-half-month break Inside Ipswich is back, but only online. For…" at bounding box center [776, 315] width 555 height 480
click at [534, 171] on div "AFTER a two-and-a-half-month break Inside Ipswich is back, but only online. For…" at bounding box center [776, 315] width 555 height 480
click at [529, 168] on div "AFTER a two-and-a-half-month break Inside Ipswich is back, but only online. For…" at bounding box center [776, 315] width 555 height 480
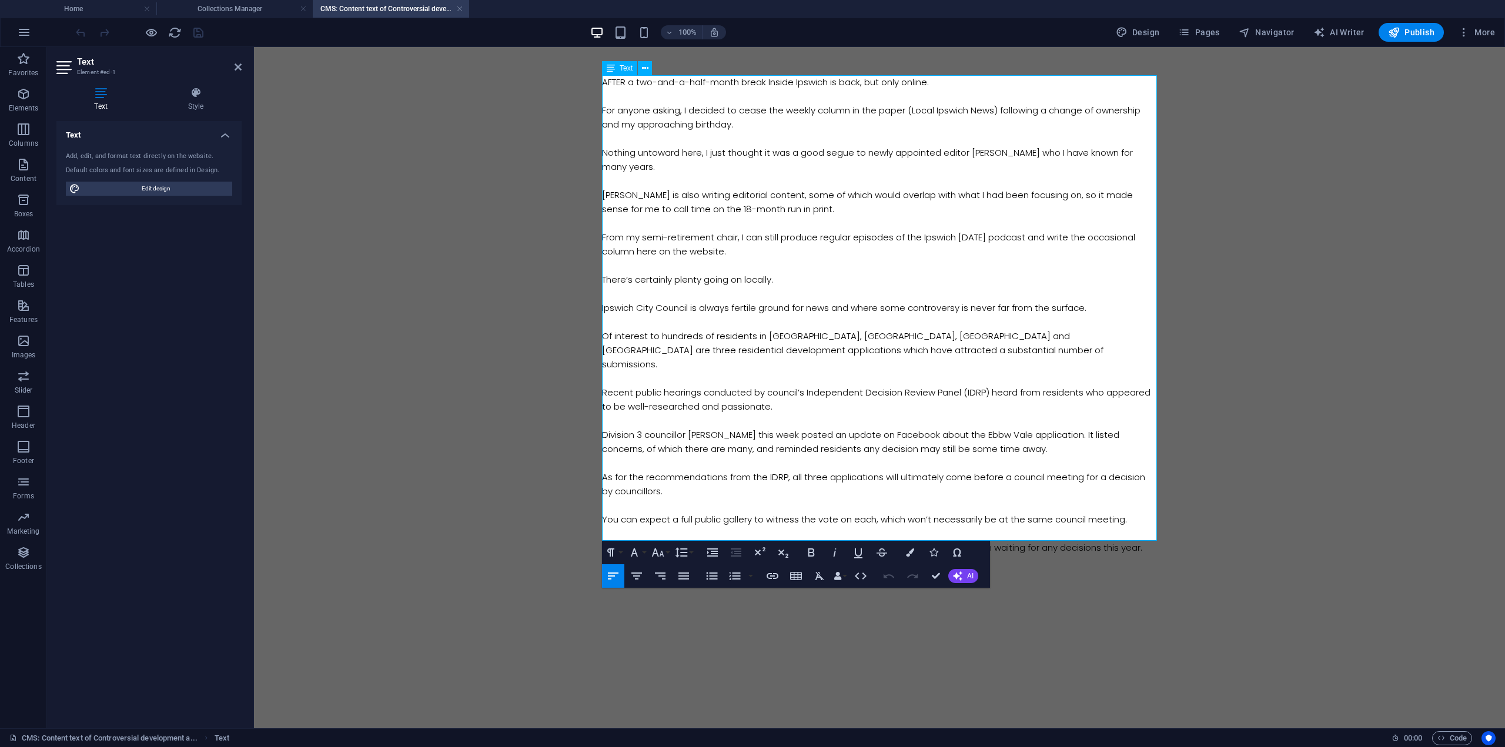
click at [635, 167] on p "Nothing untoward here, I just thought it was a good segue to newly appointed ed…" at bounding box center [879, 160] width 555 height 28
click at [796, 219] on p at bounding box center [879, 223] width 555 height 14
click at [1037, 197] on p "[PERSON_NAME] is also writing editorial content, some of which would overlap wi…" at bounding box center [879, 202] width 555 height 28
click at [1017, 215] on p "[PERSON_NAME] is also writing editorial content, some of which would overlap wi…" at bounding box center [879, 202] width 555 height 28
click at [1005, 152] on p "Nothing untoward here, I just thought it was a good segue to newly appointed ed…" at bounding box center [879, 160] width 555 height 28
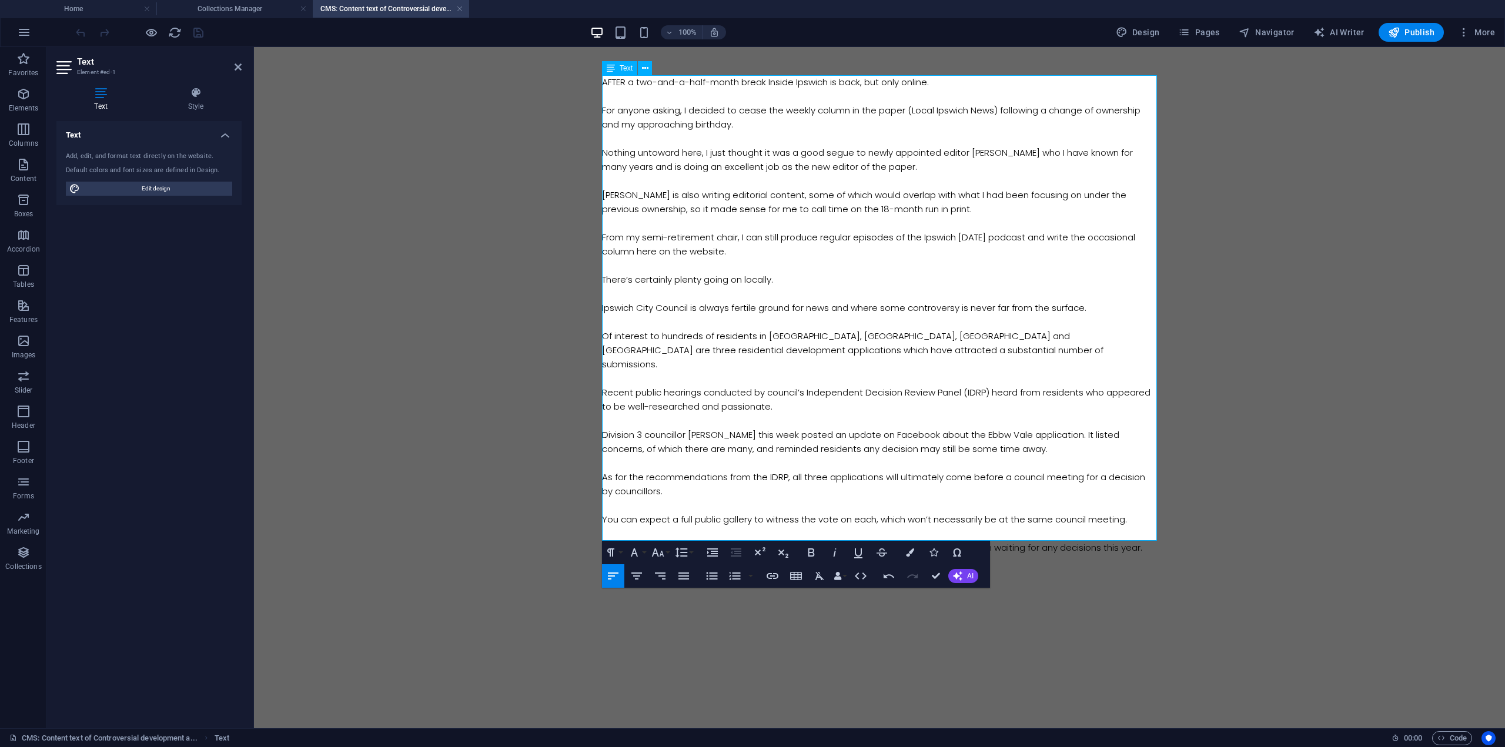
click at [1007, 168] on p "Nothing untoward here, I just thought it was a good segue to newly appointed ed…" at bounding box center [879, 160] width 555 height 28
click at [858, 196] on p "[PERSON_NAME] is also writing editorial content, some of which would overlap wi…" at bounding box center [879, 202] width 555 height 28
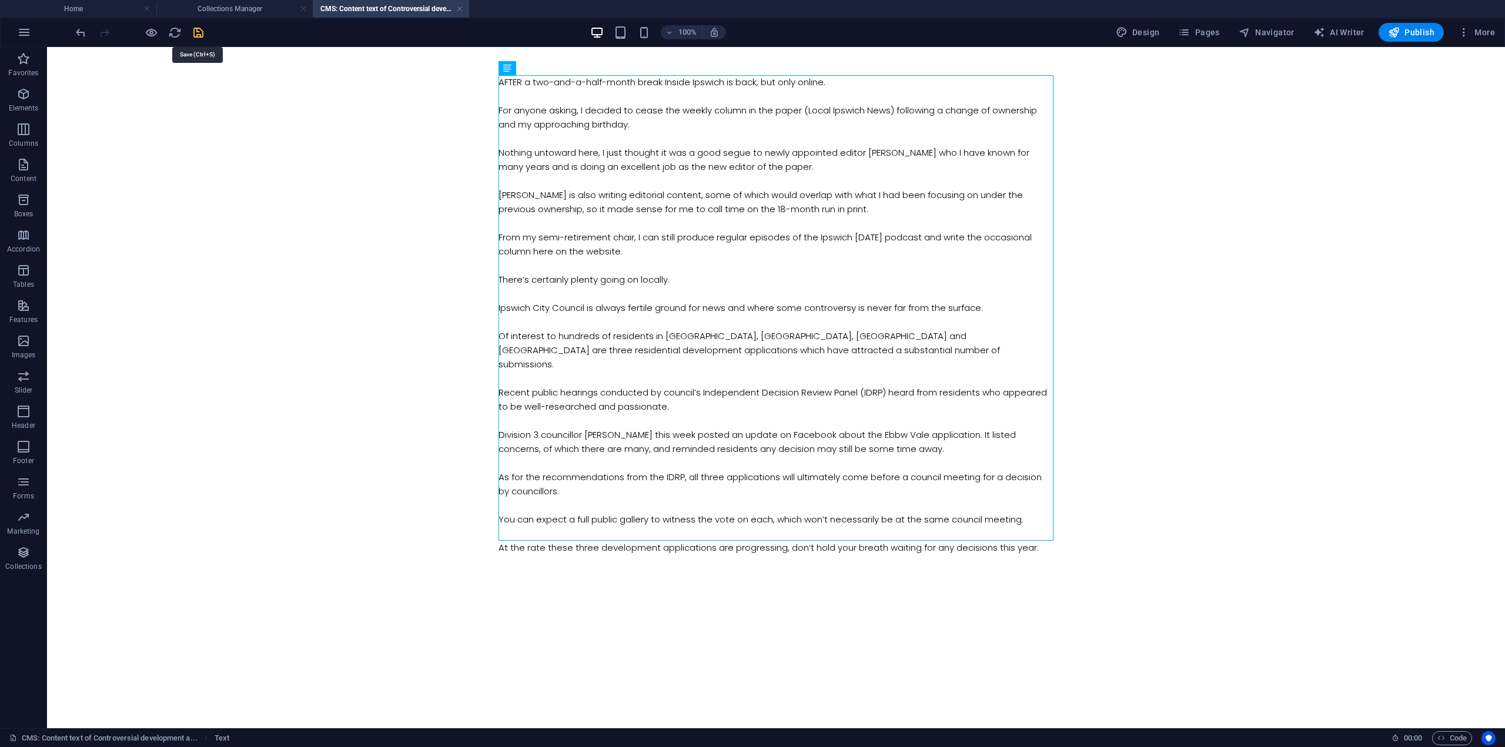
click at [195, 32] on icon "save" at bounding box center [199, 33] width 14 height 14
click at [1412, 37] on span "Publish" at bounding box center [1411, 32] width 46 height 12
